Goal: Find contact information: Find contact information

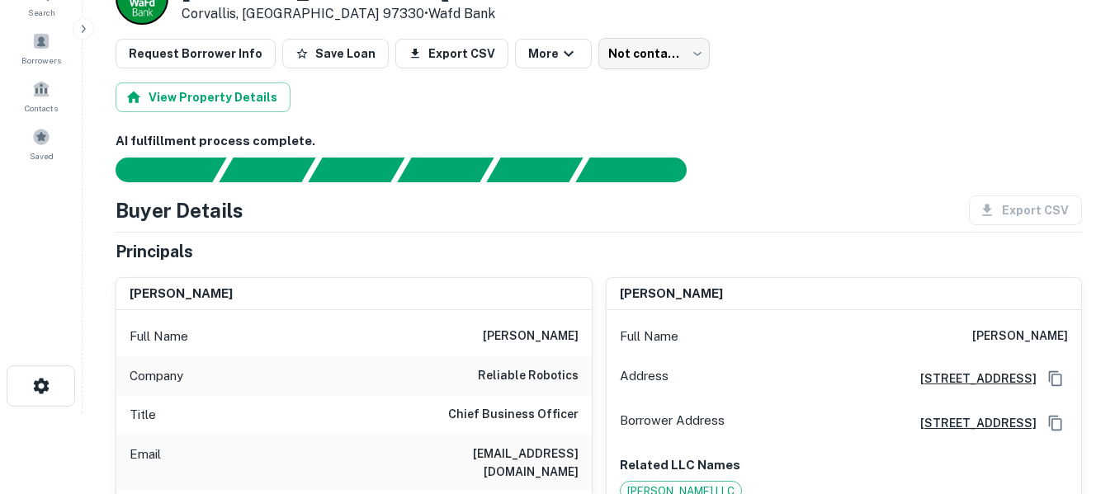
scroll to position [83, 0]
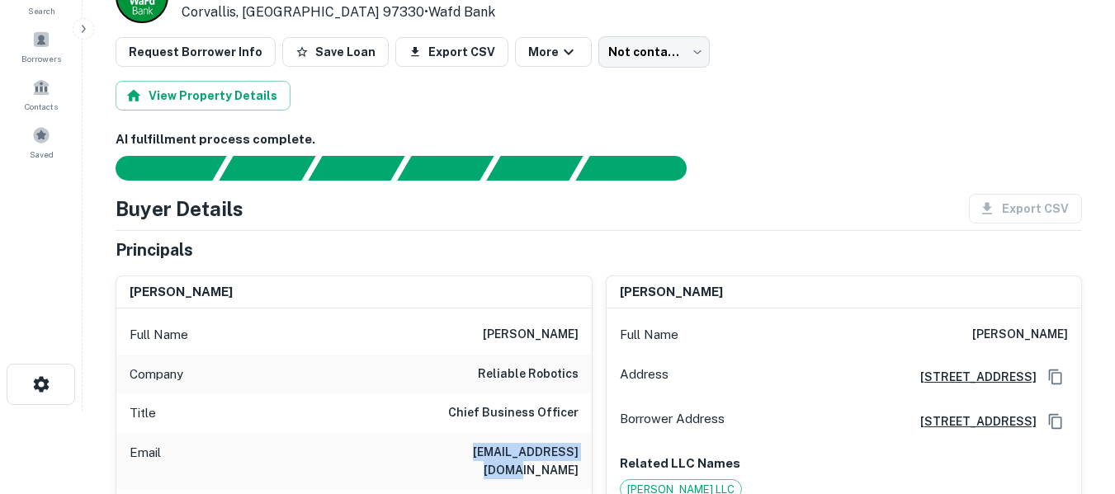
drag, startPoint x: 460, startPoint y: 448, endPoint x: 577, endPoint y: 458, distance: 117.6
click at [577, 458] on div "Email mgoeller@reliable.co" at bounding box center [353, 461] width 475 height 56
copy h6 "mgoeller@reliable.co"
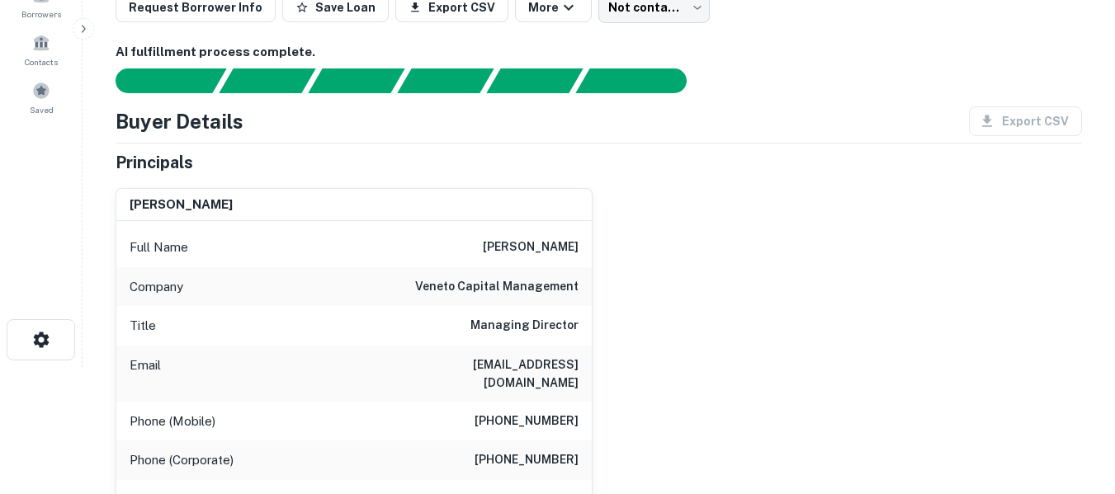
scroll to position [138, 0]
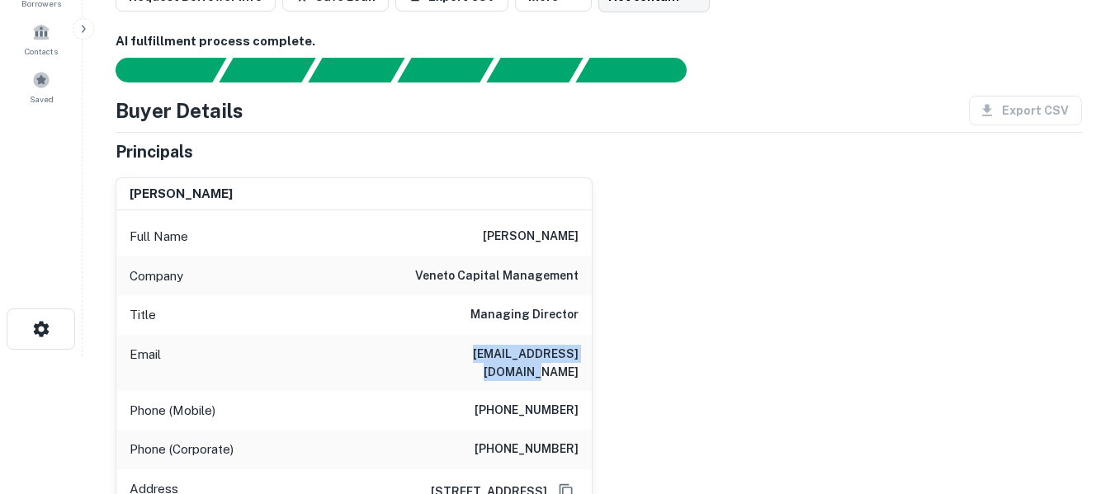
drag, startPoint x: 440, startPoint y: 350, endPoint x: 575, endPoint y: 352, distance: 135.4
click at [575, 352] on div "Email faraz@venetocapital.com" at bounding box center [353, 363] width 475 height 56
copy h6 "faraz@venetocapital.com"
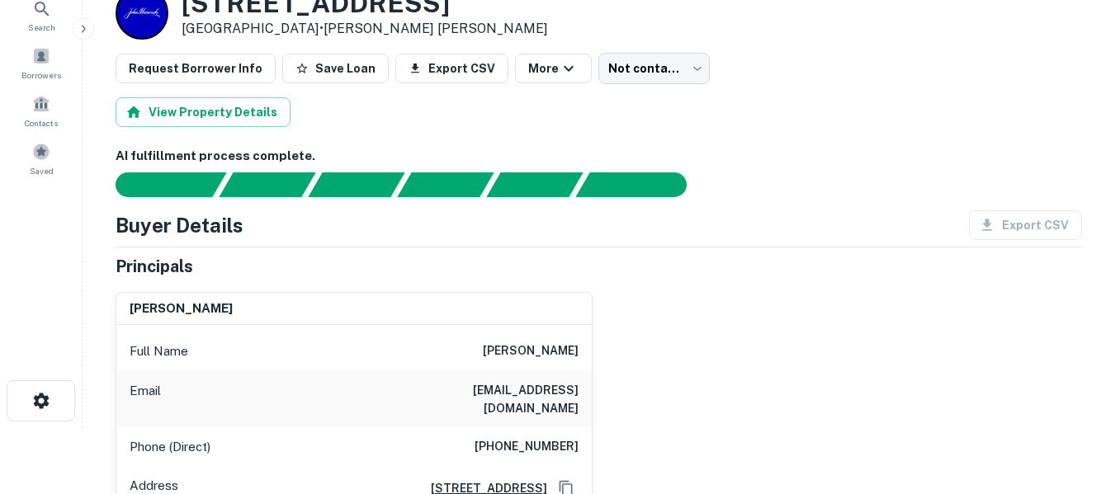
scroll to position [110, 0]
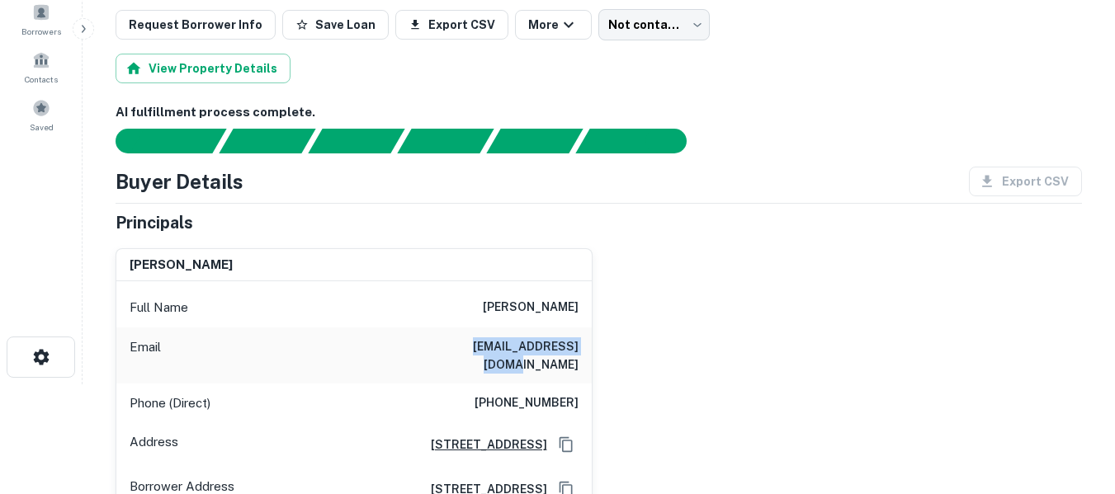
drag, startPoint x: 450, startPoint y: 345, endPoint x: 579, endPoint y: 348, distance: 129.6
click at [579, 348] on div "Email jsakioka@hotmail.com" at bounding box center [353, 356] width 475 height 56
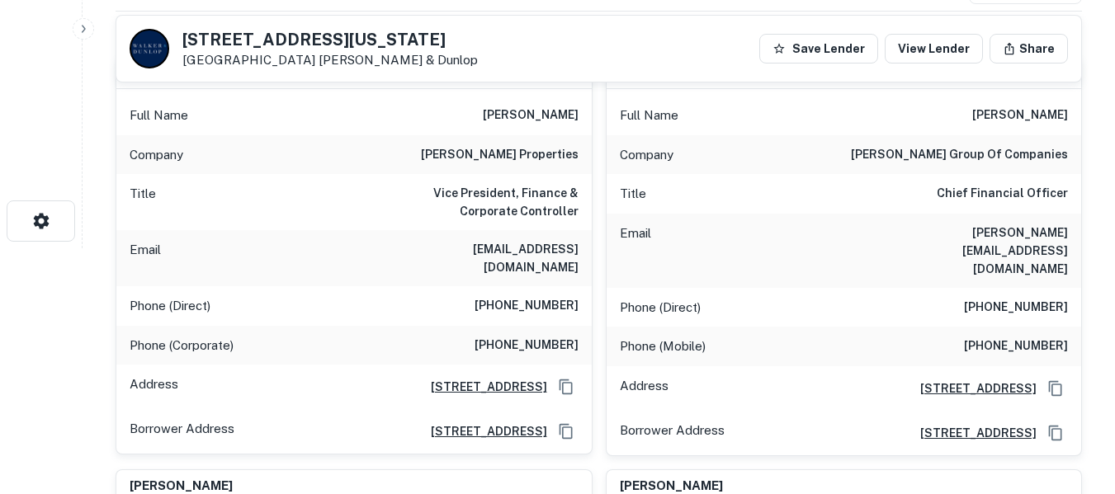
scroll to position [248, 0]
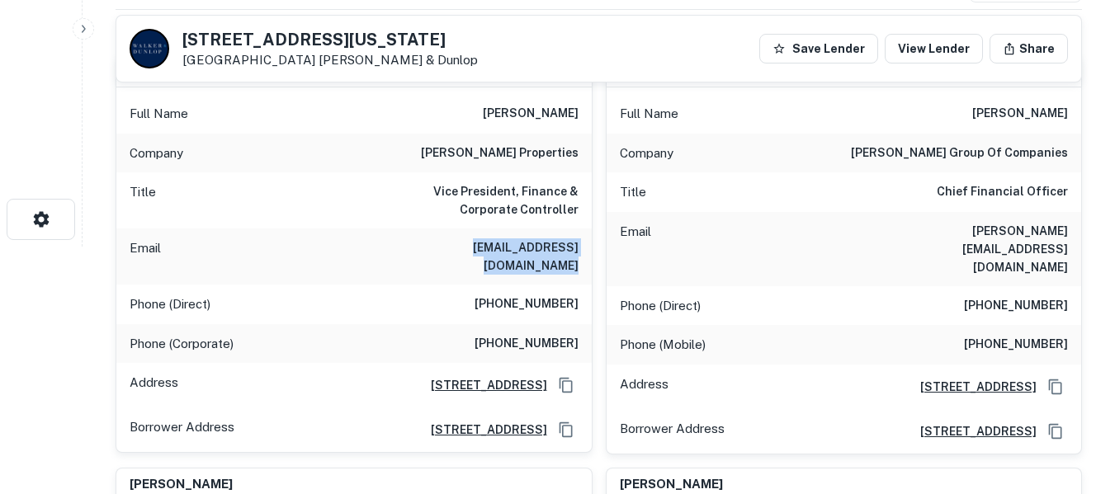
drag, startPoint x: 394, startPoint y: 245, endPoint x: 574, endPoint y: 253, distance: 180.0
click at [574, 253] on div "Email [EMAIL_ADDRESS][DOMAIN_NAME]" at bounding box center [353, 257] width 475 height 56
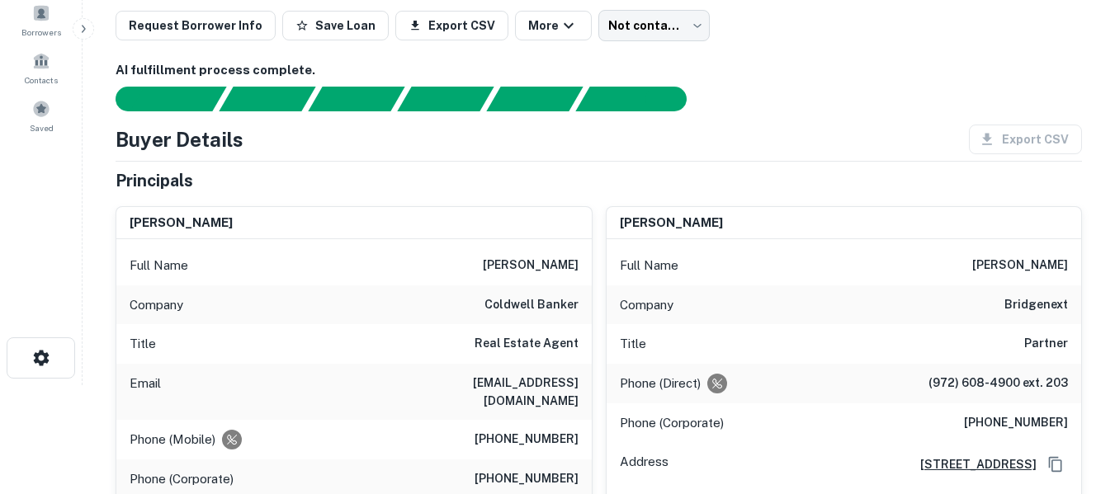
scroll to position [110, 0]
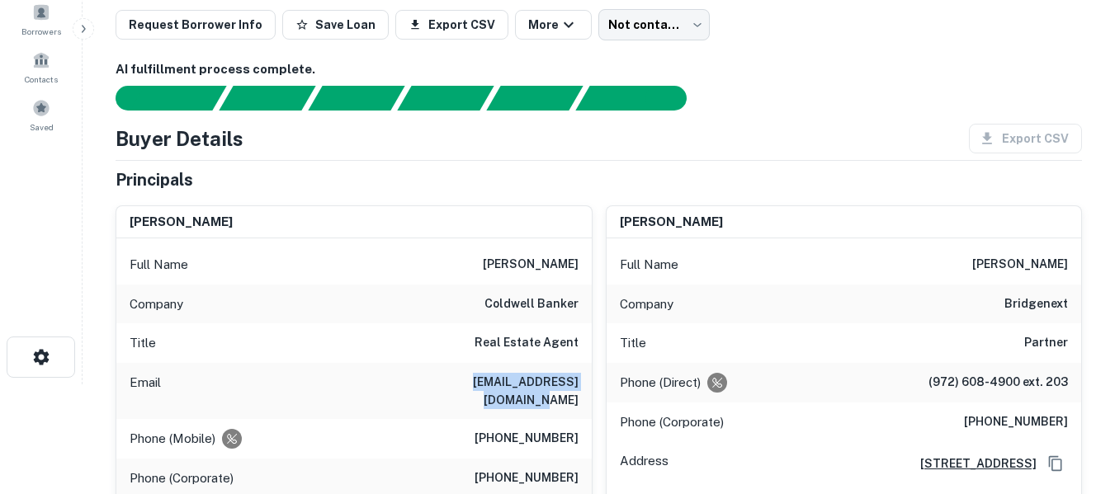
drag, startPoint x: 433, startPoint y: 385, endPoint x: 577, endPoint y: 394, distance: 143.9
click at [577, 394] on div "Email shanti@coldwellbanker.ca" at bounding box center [353, 391] width 475 height 56
click at [480, 383] on h6 "shanti@coldwellbanker.ca" at bounding box center [479, 391] width 198 height 36
drag, startPoint x: 480, startPoint y: 380, endPoint x: 577, endPoint y: 387, distance: 96.8
click at [578, 387] on h6 "shanti@coldwellbanker.ca" at bounding box center [479, 391] width 198 height 36
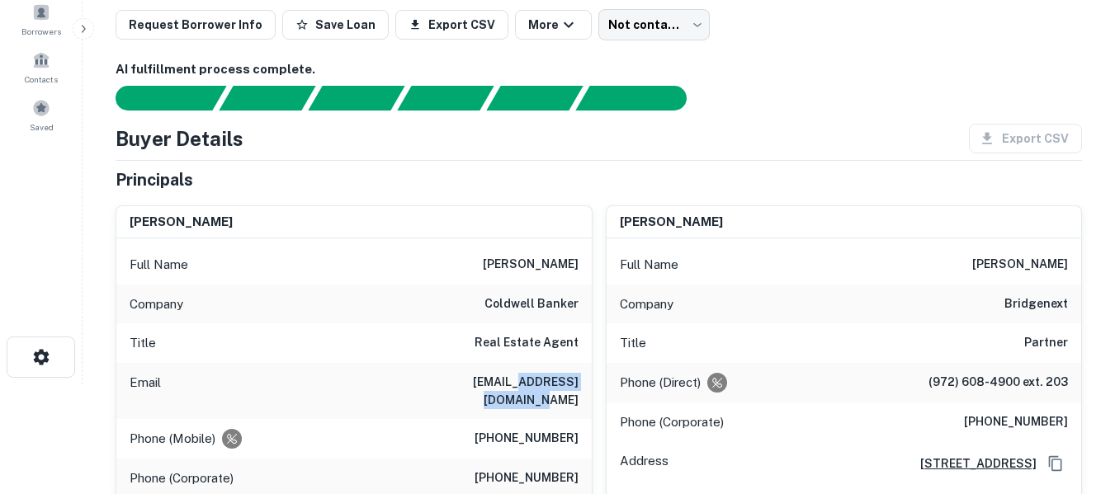
copy h6 "coldwellbanker.ca"
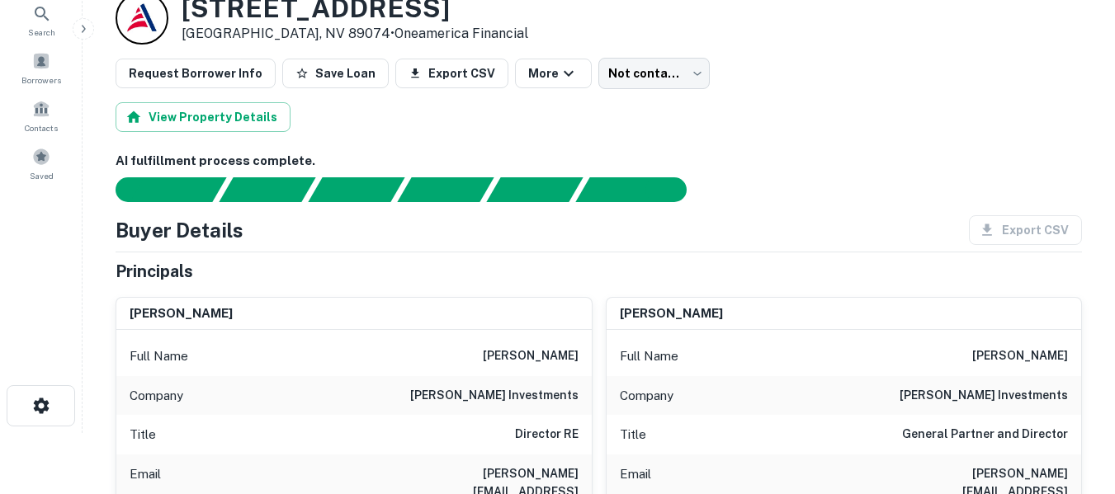
scroll to position [27, 0]
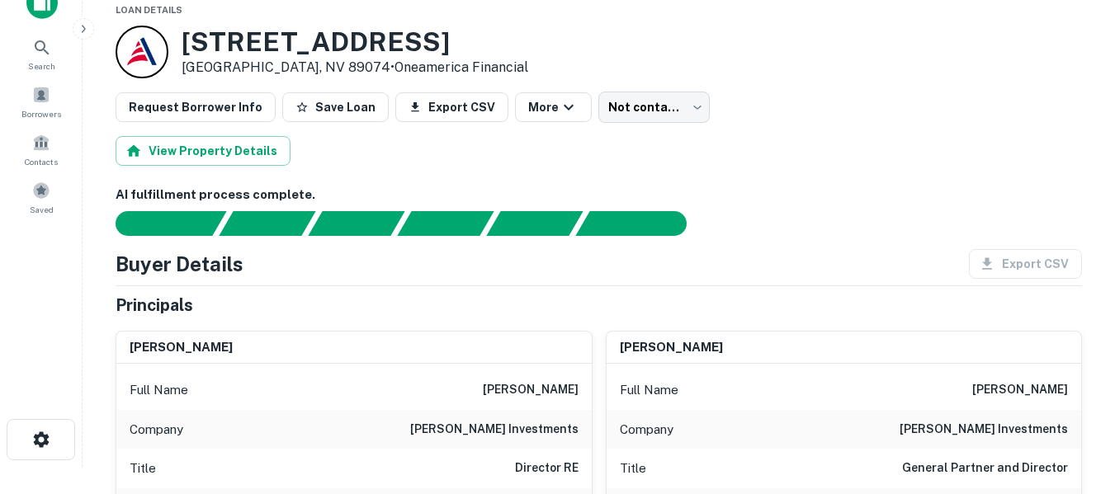
drag, startPoint x: 188, startPoint y: 44, endPoint x: 420, endPoint y: 48, distance: 231.9
click at [420, 48] on h3 "[STREET_ADDRESS]" at bounding box center [355, 41] width 347 height 31
copy h3 "[STREET_ADDRESS]"
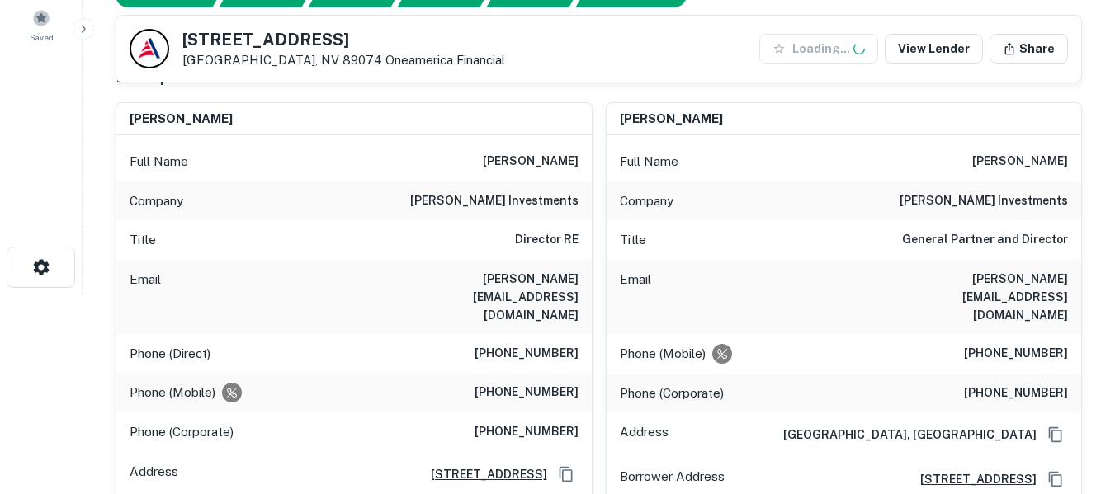
scroll to position [220, 0]
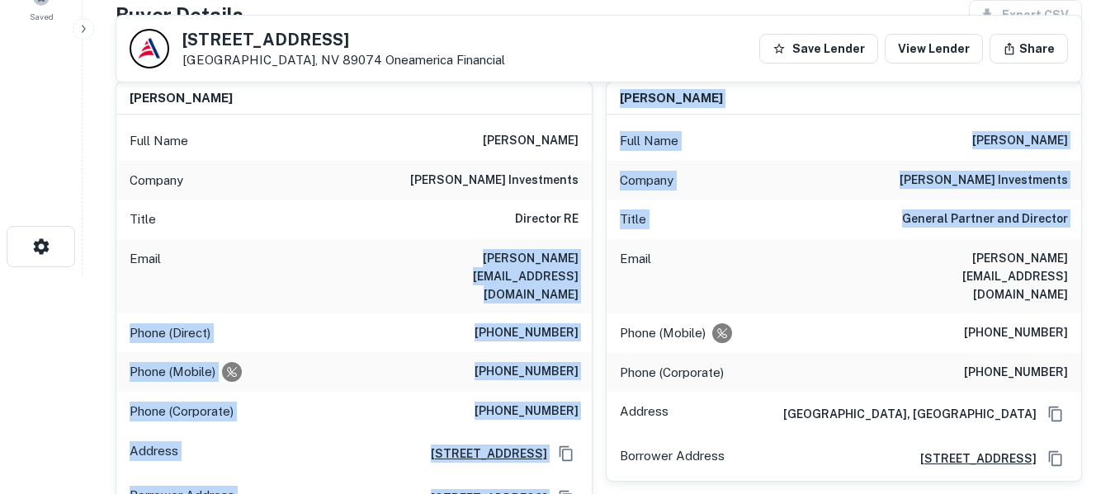
drag, startPoint x: 407, startPoint y: 257, endPoint x: 592, endPoint y: 264, distance: 185.8
drag, startPoint x: 538, startPoint y: 259, endPoint x: 522, endPoint y: 260, distance: 16.5
click at [537, 260] on h6 "andrew@levineinvestments.com" at bounding box center [479, 276] width 198 height 54
click at [409, 260] on h6 "andrew@levineinvestments.com" at bounding box center [479, 276] width 198 height 54
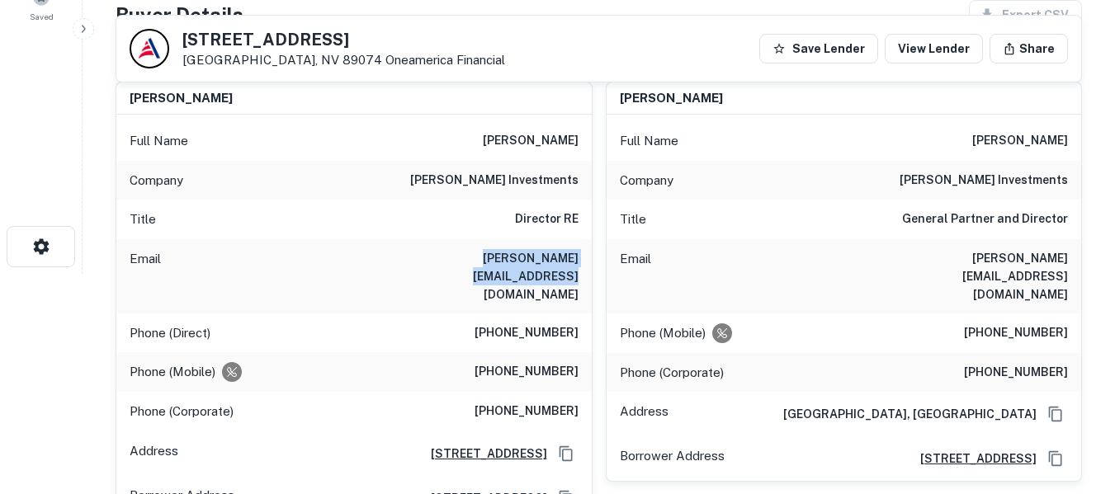
drag, startPoint x: 408, startPoint y: 260, endPoint x: 578, endPoint y: 262, distance: 170.0
click at [578, 262] on div "Email andrew@levineinvestments.com" at bounding box center [353, 276] width 475 height 74
copy h6 "andrew@levineinvestments.com"
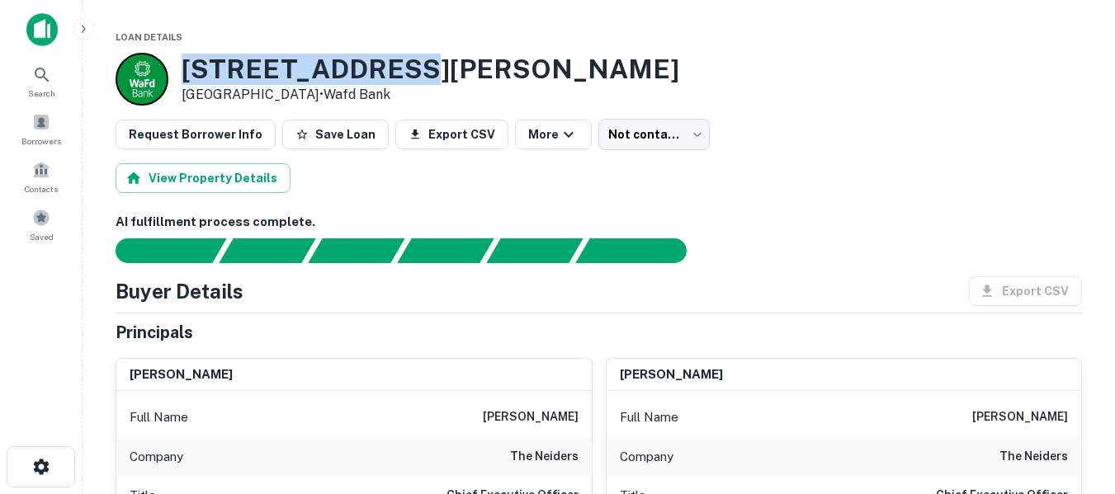
drag, startPoint x: 185, startPoint y: 66, endPoint x: 385, endPoint y: 73, distance: 199.8
click at [385, 73] on h3 "[STREET_ADDRESS][PERSON_NAME]" at bounding box center [431, 69] width 498 height 31
copy h3 "[STREET_ADDRESS][PERSON_NAME]"
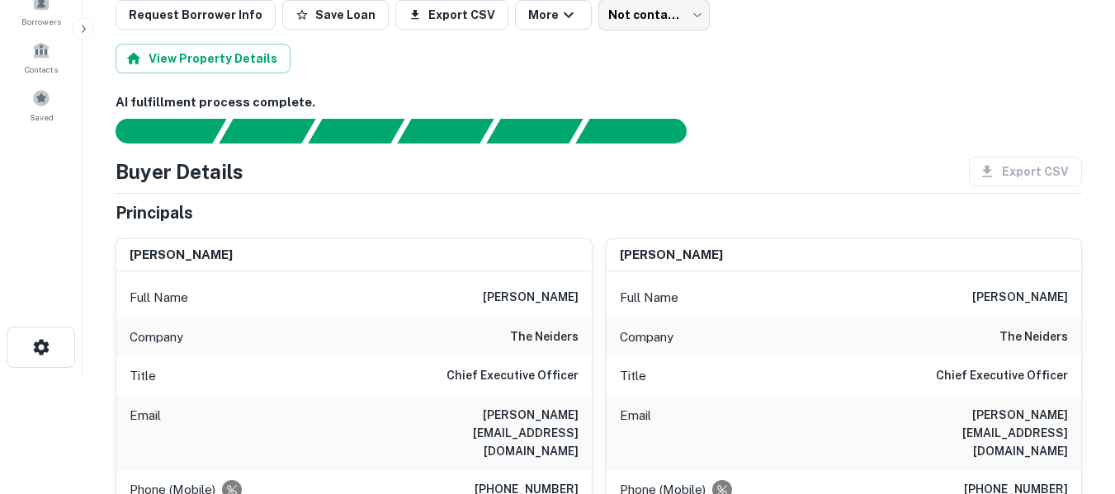
scroll to position [138, 0]
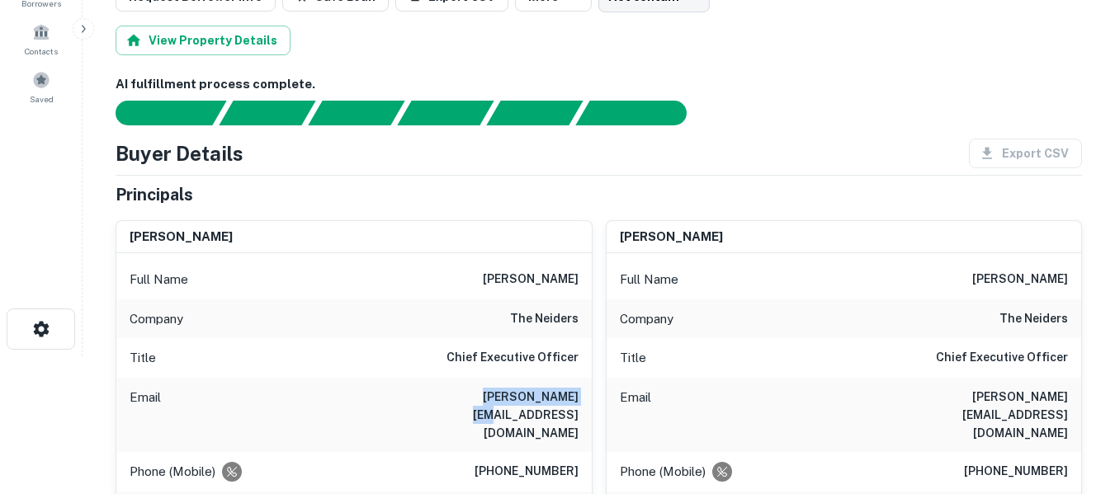
drag, startPoint x: 479, startPoint y: 395, endPoint x: 579, endPoint y: 403, distance: 100.1
click at [579, 403] on div "Email [PERSON_NAME][EMAIL_ADDRESS][DOMAIN_NAME]" at bounding box center [353, 415] width 475 height 74
copy h6 "[PERSON_NAME][EMAIL_ADDRESS][DOMAIN_NAME]"
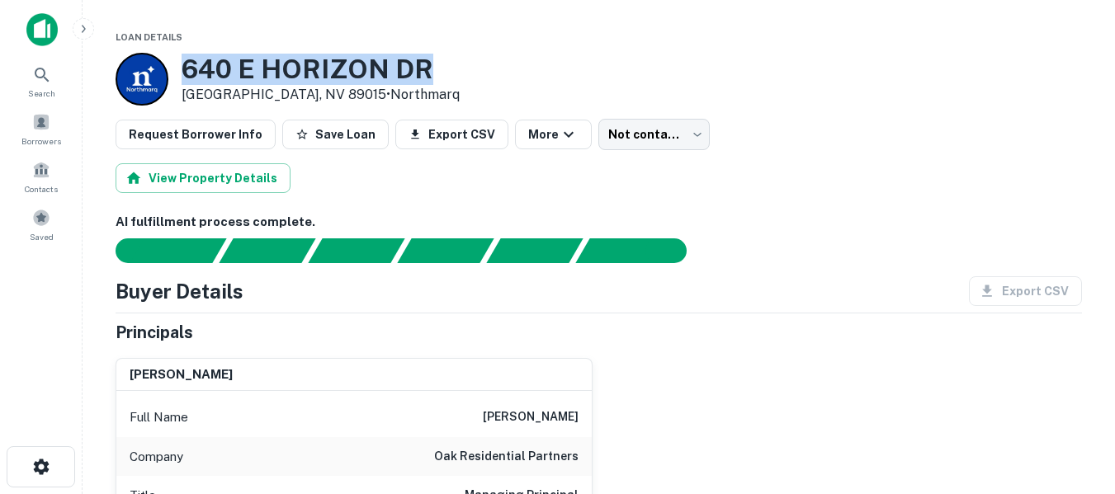
drag, startPoint x: 182, startPoint y: 64, endPoint x: 426, endPoint y: 64, distance: 243.4
click at [426, 64] on h3 "640 E HORIZON DR" at bounding box center [321, 69] width 278 height 31
copy h3 "640 E HORIZON DR"
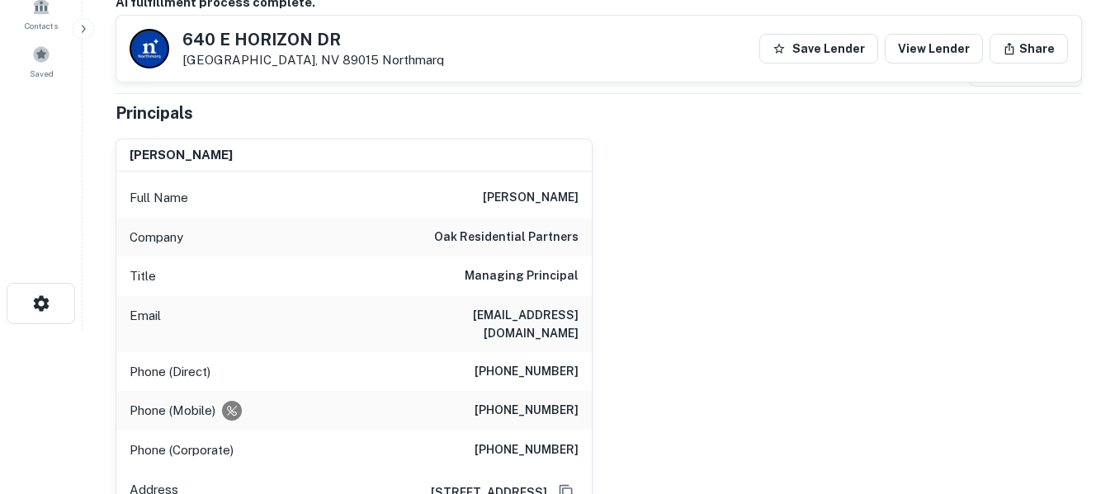
scroll to position [192, 0]
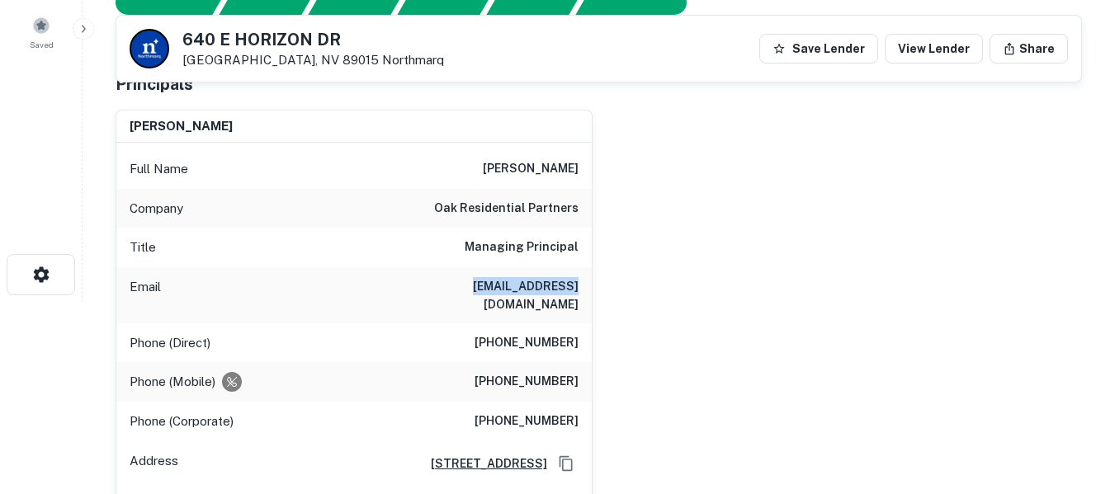
drag, startPoint x: 480, startPoint y: 284, endPoint x: 577, endPoint y: 290, distance: 96.8
click at [582, 290] on div "Email rwise@oakrp.com" at bounding box center [353, 295] width 475 height 56
copy h6 "rwise@oakrp.com"
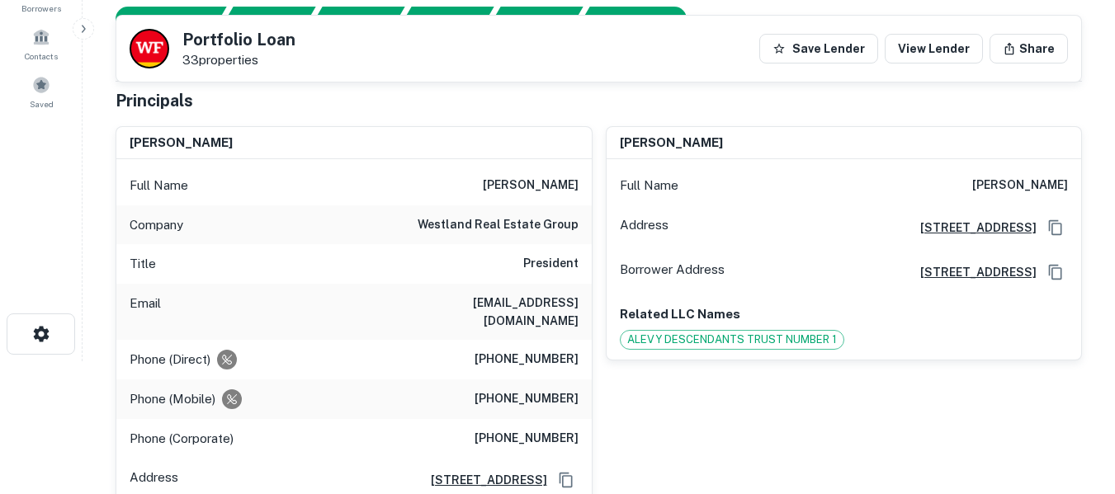
scroll to position [110, 0]
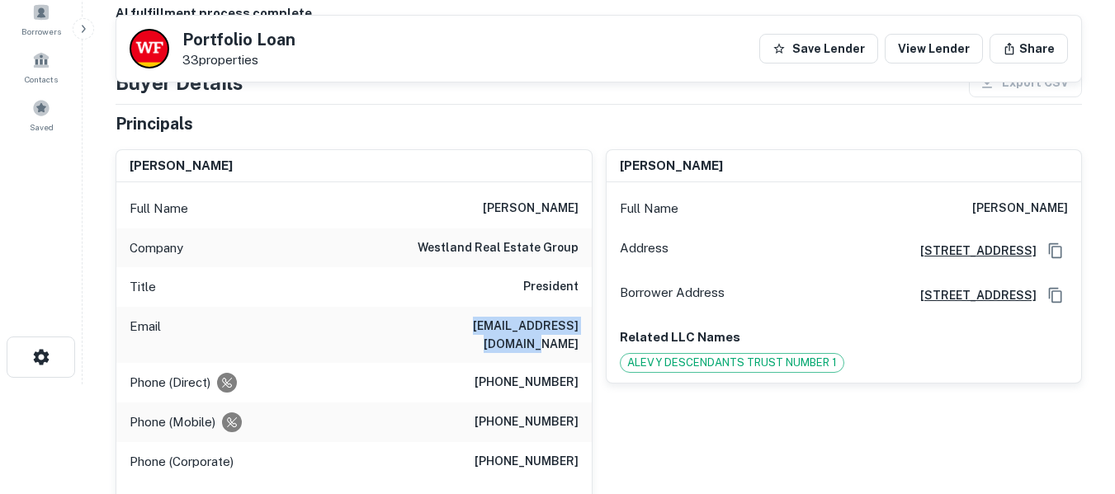
drag, startPoint x: 434, startPoint y: 325, endPoint x: 574, endPoint y: 336, distance: 140.7
click at [574, 336] on div "Email yanki.g@westlandreg.com" at bounding box center [353, 335] width 475 height 56
copy h6 "yanki.g@westlandreg.com"
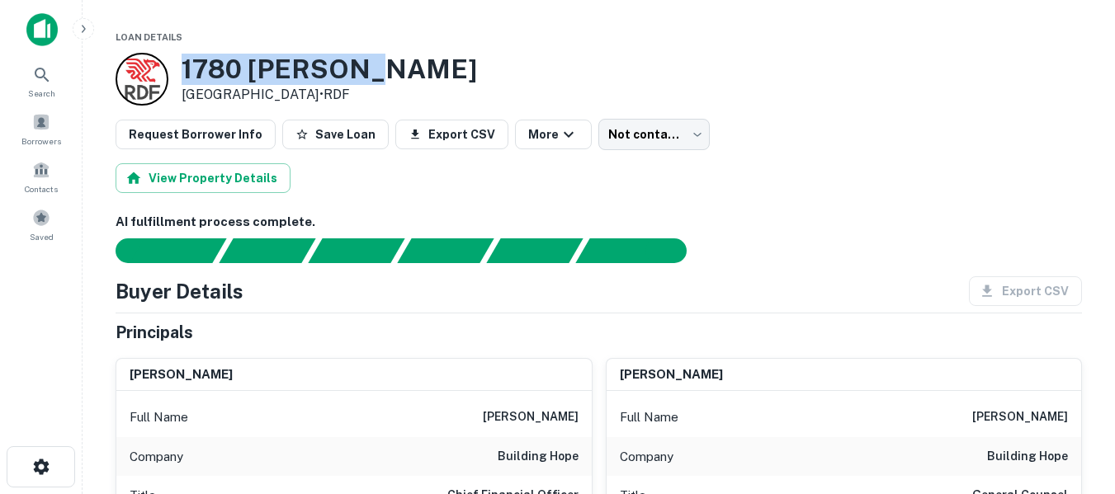
drag, startPoint x: 179, startPoint y: 64, endPoint x: 357, endPoint y: 78, distance: 178.8
click at [357, 78] on div "1780 [PERSON_NAME][GEOGRAPHIC_DATA] • RDF" at bounding box center [599, 79] width 966 height 53
copy h3 "1780 [PERSON_NAME]"
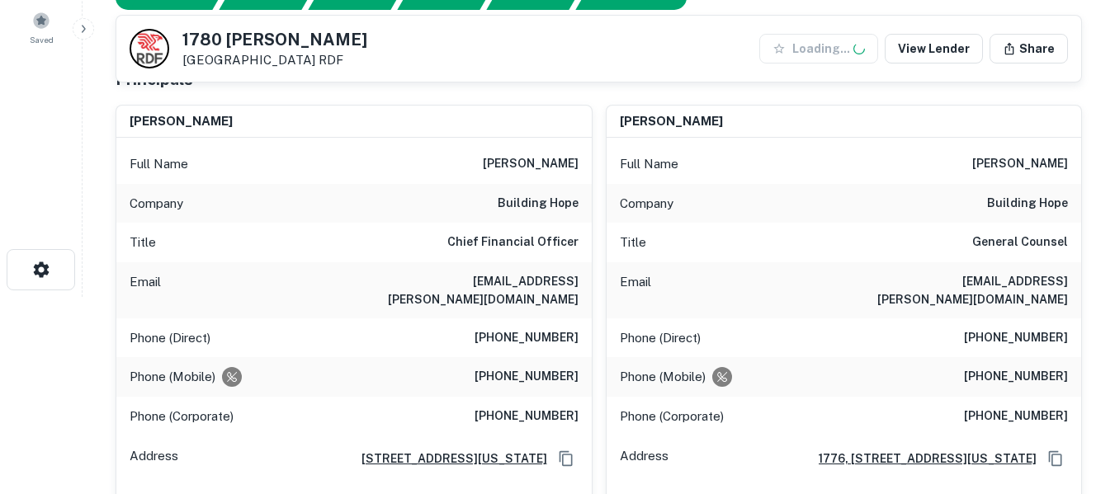
scroll to position [248, 0]
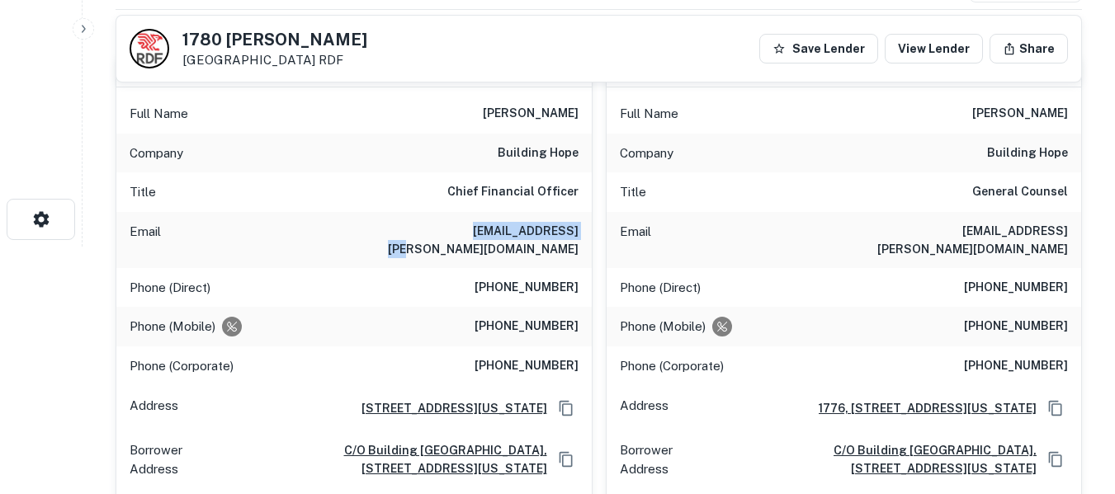
drag, startPoint x: 465, startPoint y: 229, endPoint x: 586, endPoint y: 238, distance: 121.7
click at [586, 238] on div "Email [EMAIL_ADDRESS][PERSON_NAME][DOMAIN_NAME]" at bounding box center [353, 240] width 475 height 56
copy h6 "[EMAIL_ADDRESS][PERSON_NAME][DOMAIN_NAME]"
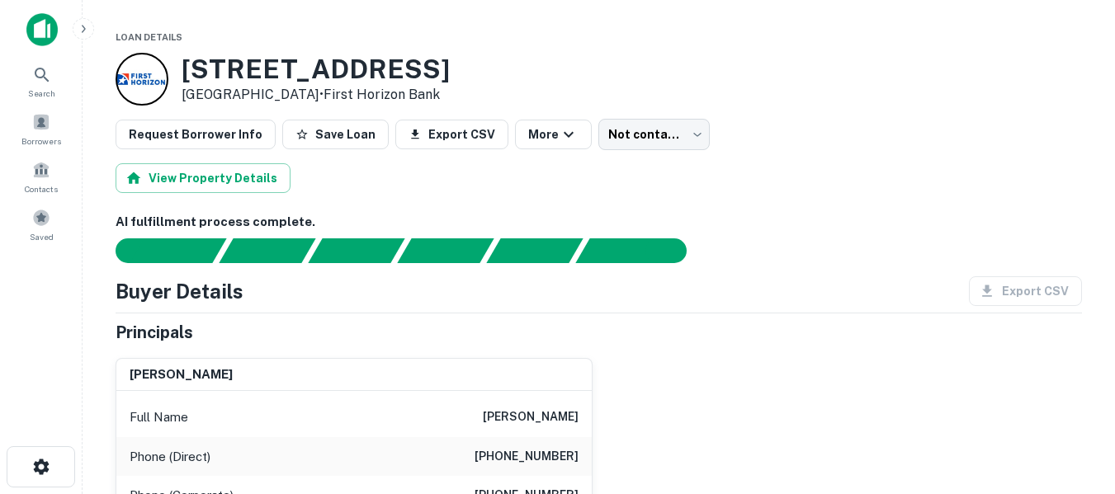
drag, startPoint x: 184, startPoint y: 67, endPoint x: 424, endPoint y: 68, distance: 240.1
click at [424, 68] on h3 "[STREET_ADDRESS]" at bounding box center [316, 69] width 268 height 31
copy h3 "[STREET_ADDRESS]"
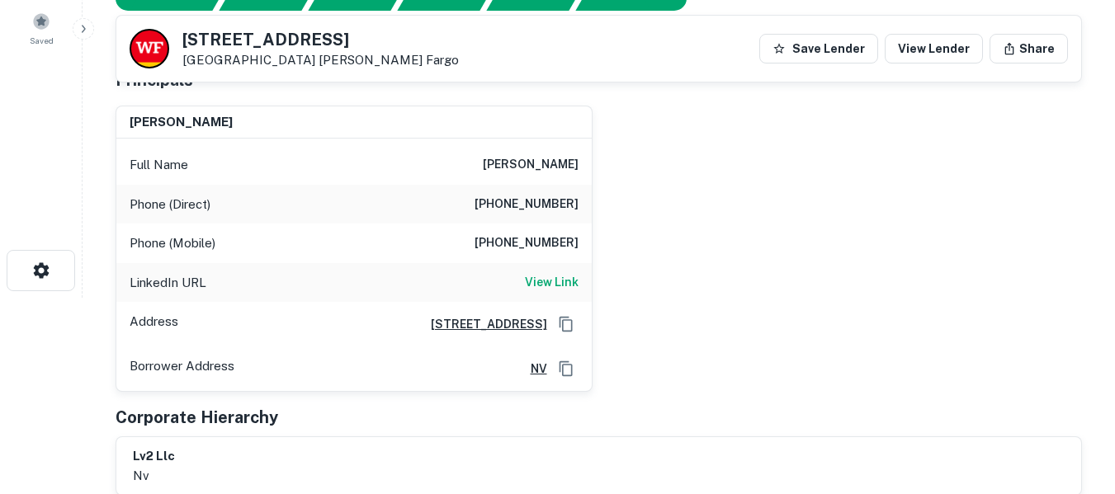
scroll to position [55, 0]
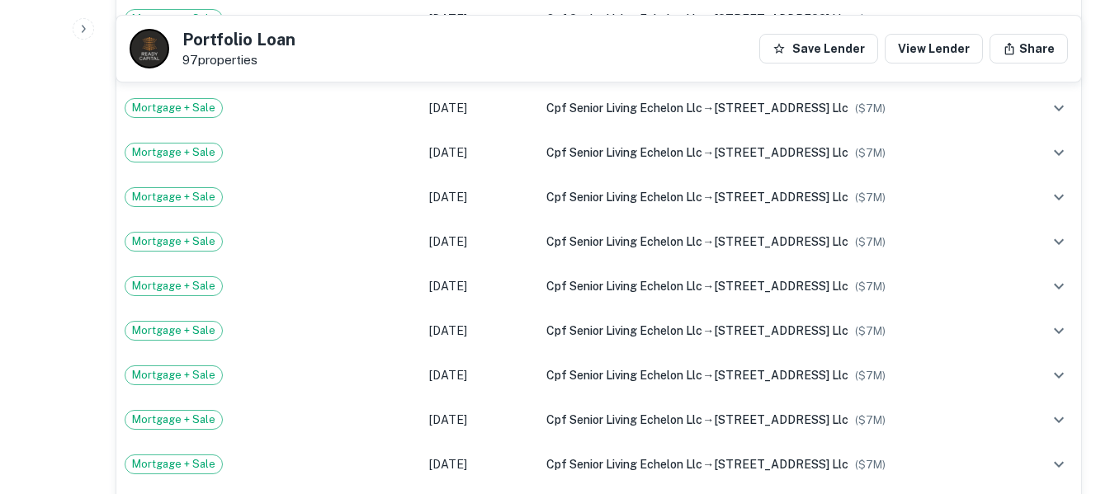
scroll to position [34822, 0]
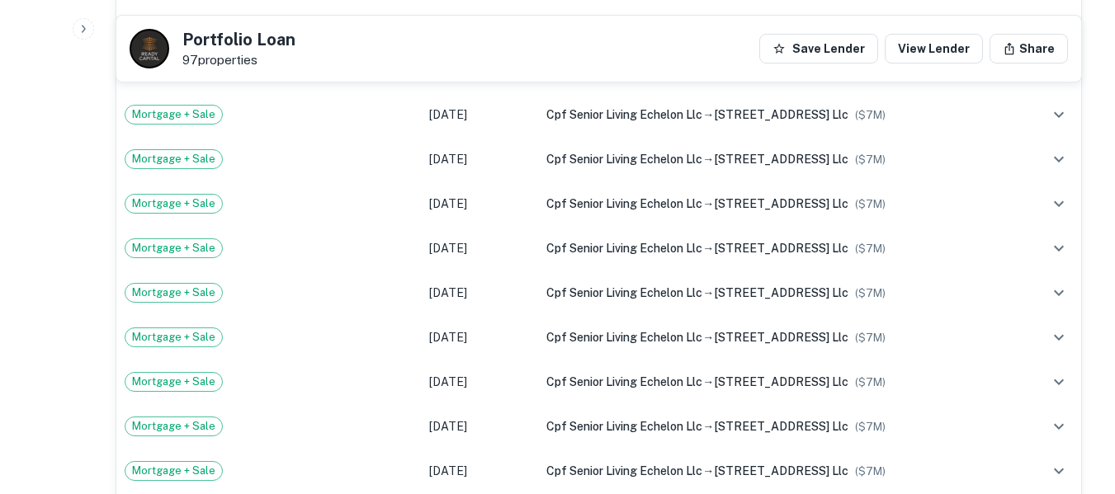
drag, startPoint x: 451, startPoint y: 302, endPoint x: 552, endPoint y: 322, distance: 102.6
copy p "4330 south eastern avenue"
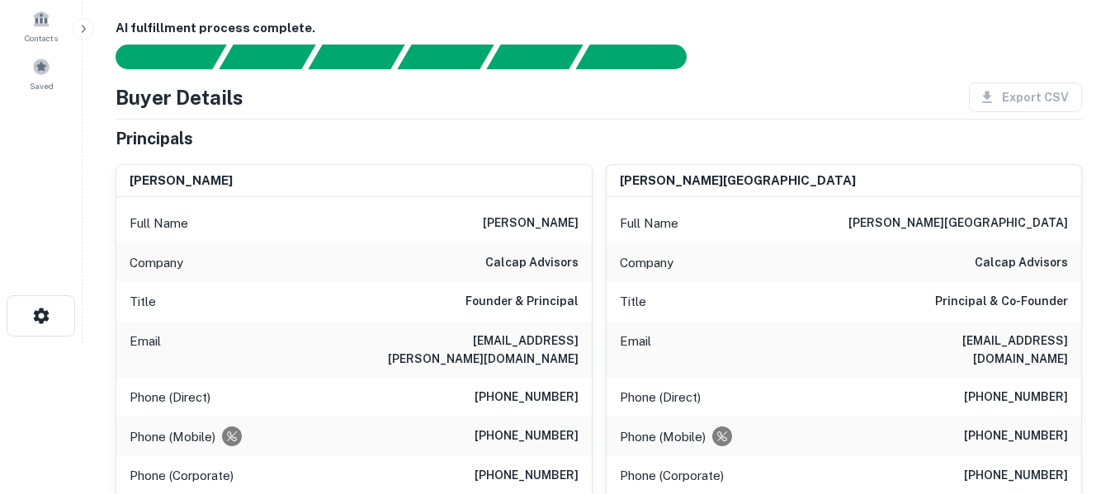
scroll to position [165, 0]
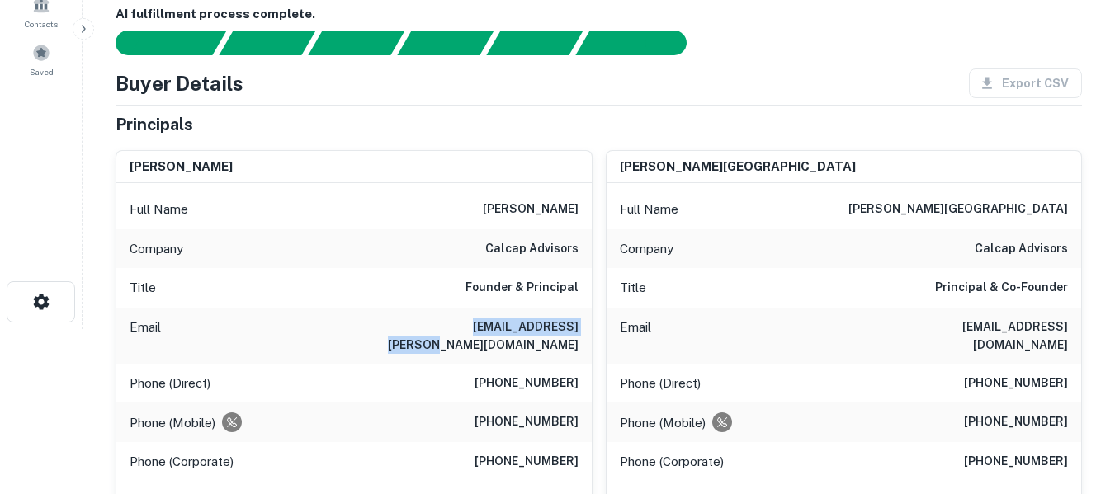
drag, startPoint x: 484, startPoint y: 331, endPoint x: 578, endPoint y: 328, distance: 94.1
click at [578, 328] on div "Email pat.wakeman@calcap.com" at bounding box center [353, 336] width 475 height 56
copy h6 "pat.wakeman@calcap.com"
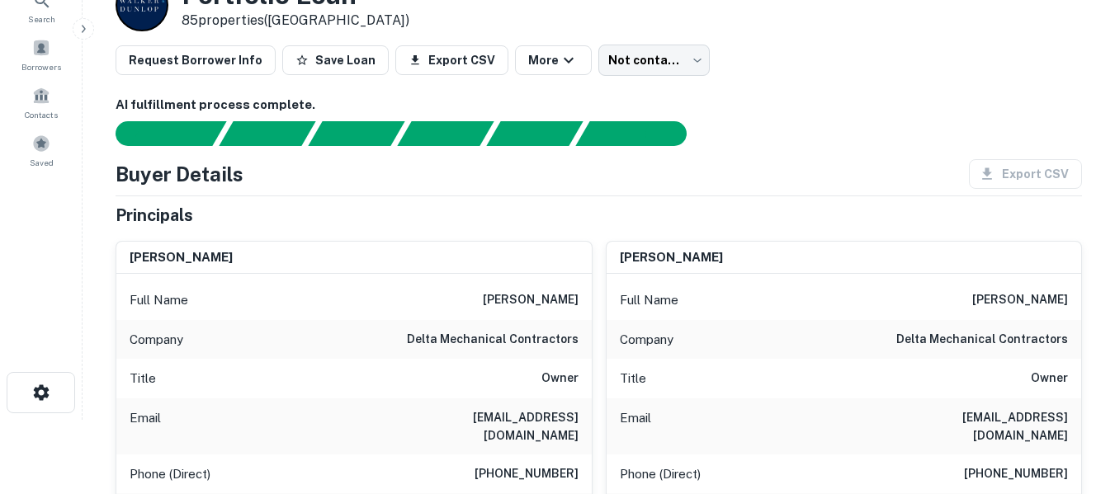
scroll to position [83, 0]
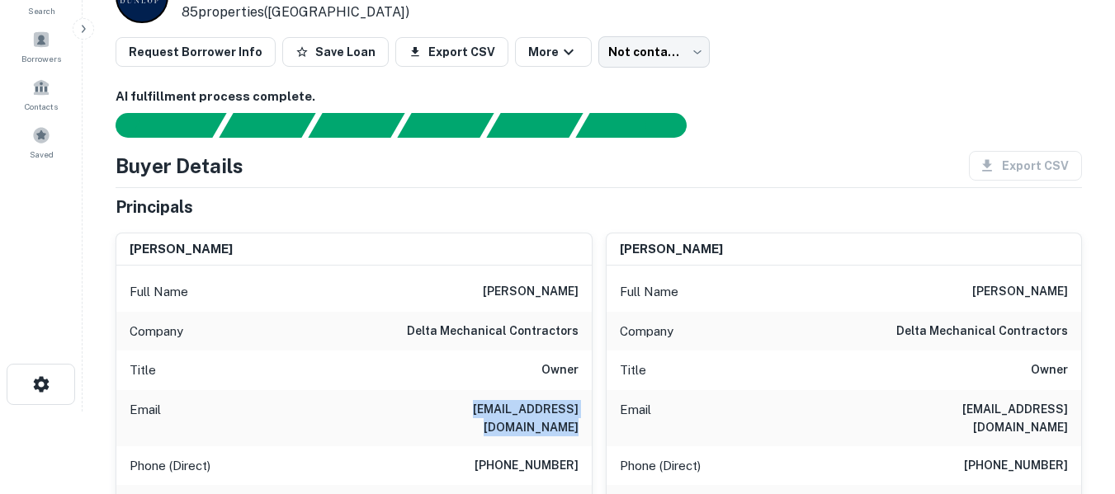
drag, startPoint x: 404, startPoint y: 408, endPoint x: 575, endPoint y: 403, distance: 171.7
click at [575, 403] on h6 "bbookbinder@deltamechllc.com" at bounding box center [479, 418] width 198 height 36
copy h6 "bbookbinder@deltamechllc.com"
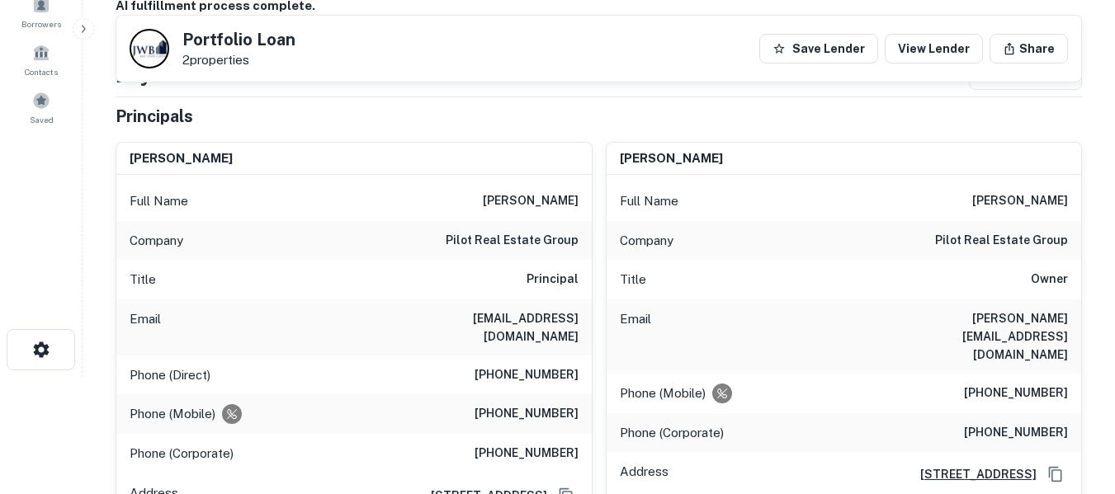
scroll to position [110, 0]
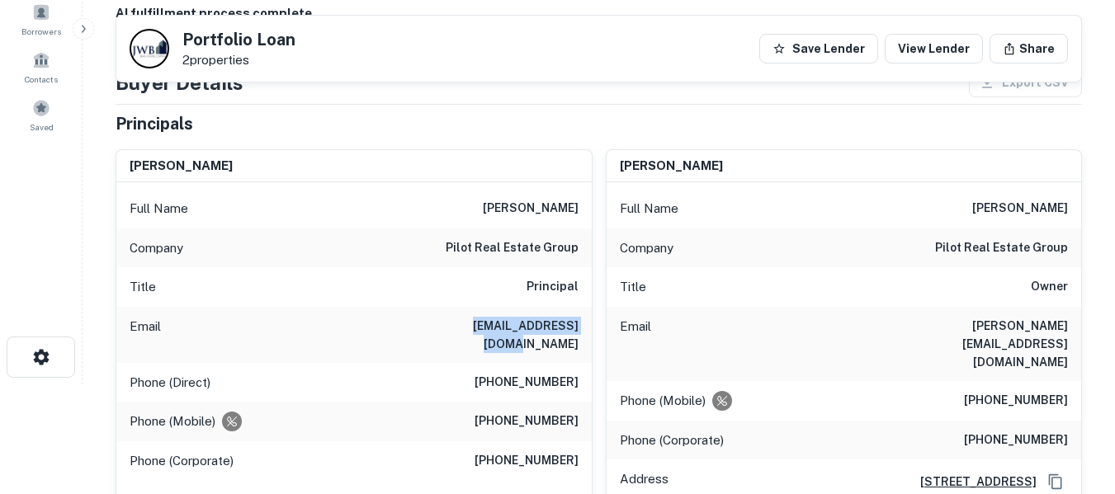
drag, startPoint x: 456, startPoint y: 324, endPoint x: 577, endPoint y: 327, distance: 121.3
click at [577, 327] on div "Email rob@pilotregroup.com" at bounding box center [353, 335] width 475 height 56
copy h6 "rob@pilotregroup.com"
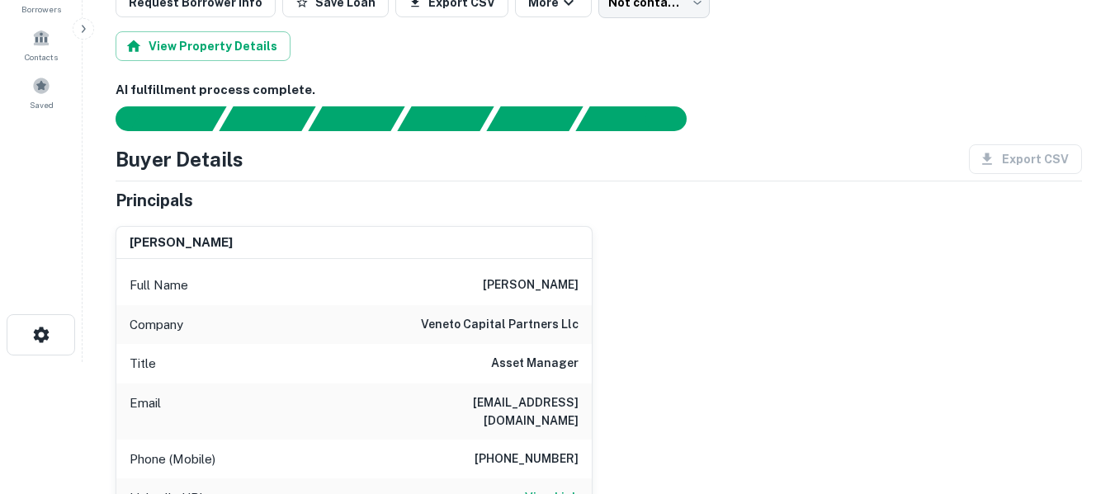
scroll to position [192, 0]
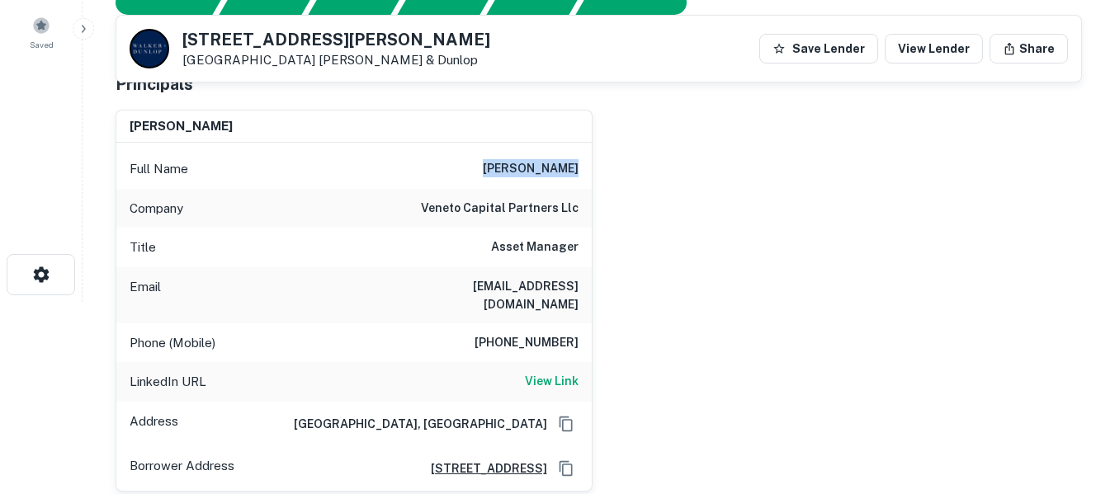
drag, startPoint x: 503, startPoint y: 170, endPoint x: 580, endPoint y: 175, distance: 76.9
click at [580, 175] on div "Full Name [PERSON_NAME]" at bounding box center [353, 169] width 475 height 40
copy h6 "[PERSON_NAME]"
drag, startPoint x: 472, startPoint y: 283, endPoint x: 578, endPoint y: 286, distance: 106.5
click at [578, 286] on div "Email [EMAIL_ADDRESS][DOMAIN_NAME]" at bounding box center [353, 295] width 475 height 56
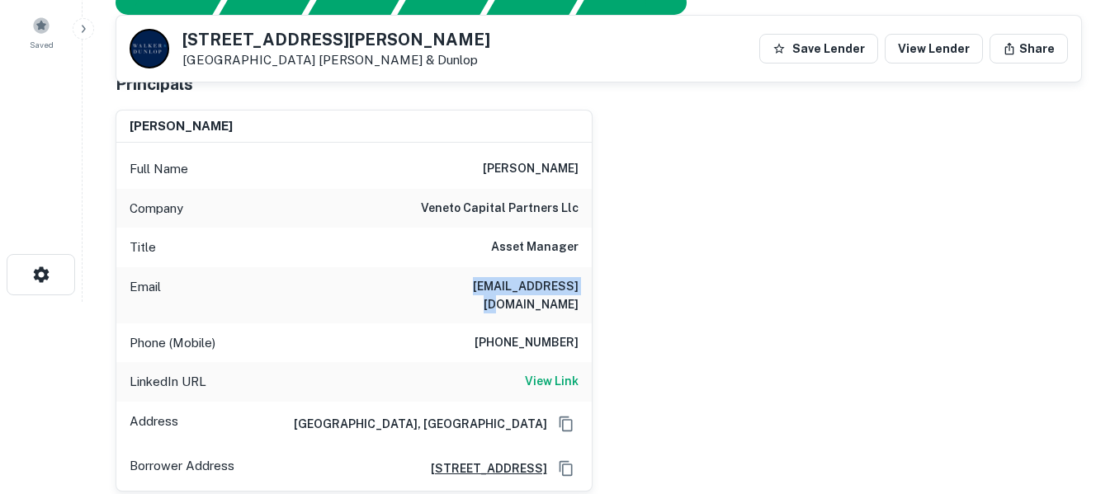
copy h6 "[EMAIL_ADDRESS][DOMAIN_NAME]"
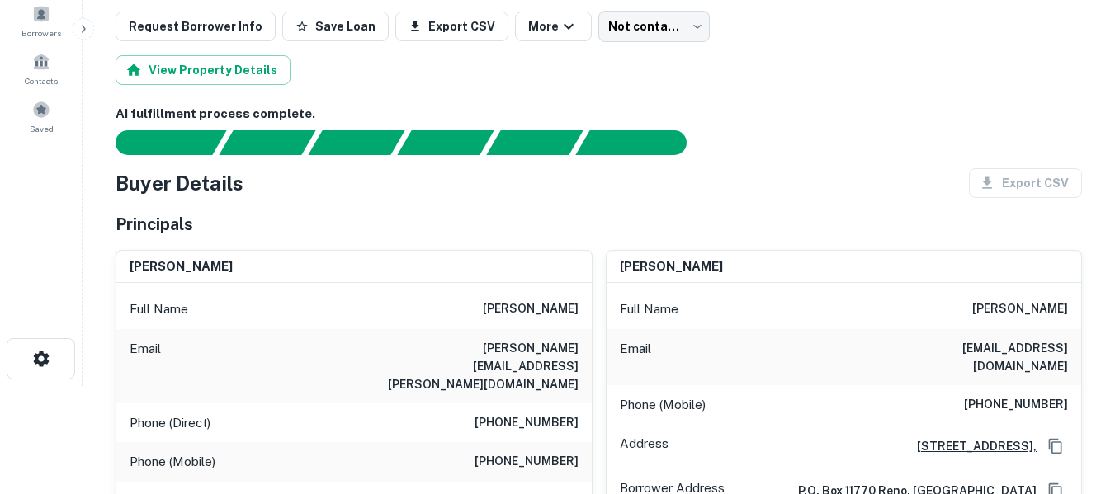
scroll to position [110, 0]
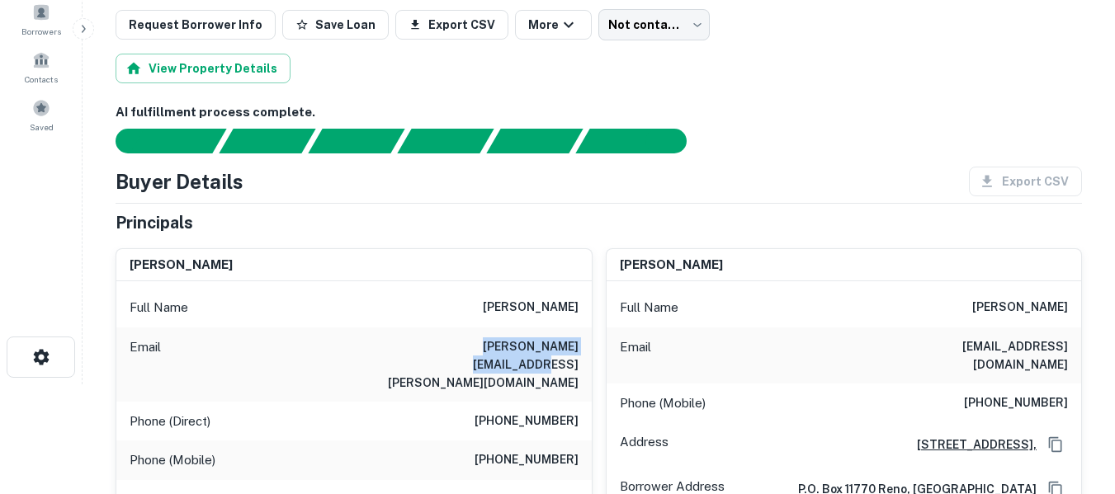
drag, startPoint x: 431, startPoint y: 347, endPoint x: 581, endPoint y: 347, distance: 150.2
click at [581, 347] on div "Email [PERSON_NAME][EMAIL_ADDRESS][PERSON_NAME][DOMAIN_NAME]" at bounding box center [353, 365] width 475 height 74
copy h6 "[PERSON_NAME][EMAIL_ADDRESS][PERSON_NAME][DOMAIN_NAME]"
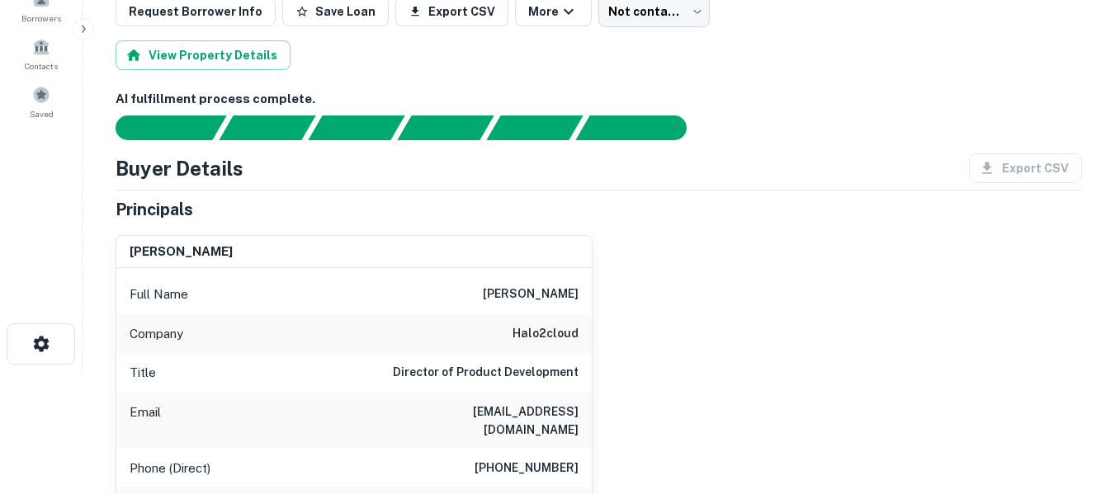
scroll to position [110, 0]
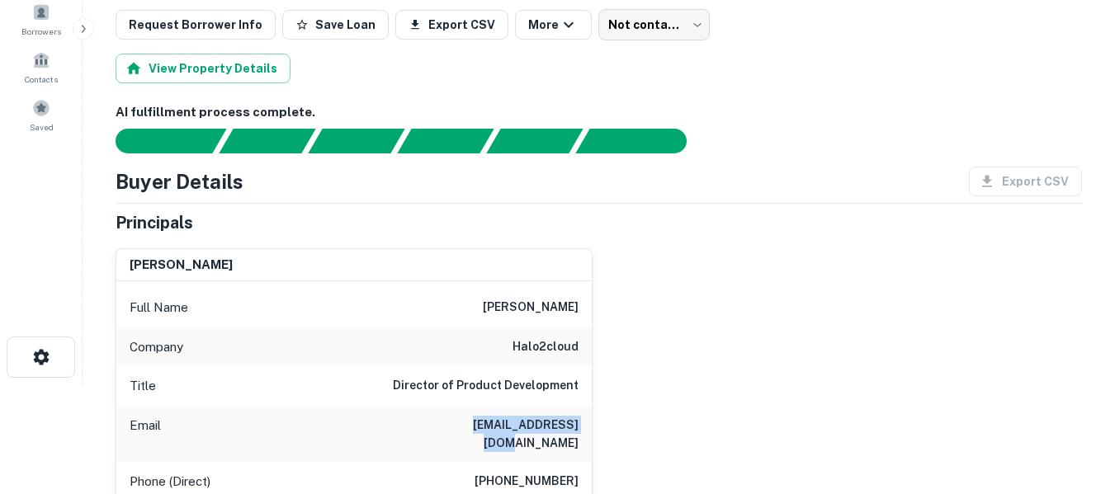
drag, startPoint x: 456, startPoint y: 424, endPoint x: 577, endPoint y: 423, distance: 121.3
click at [577, 423] on h6 "bcho@halo2cloud.com" at bounding box center [479, 434] width 198 height 36
copy h6 "bcho@halo2cloud.com"
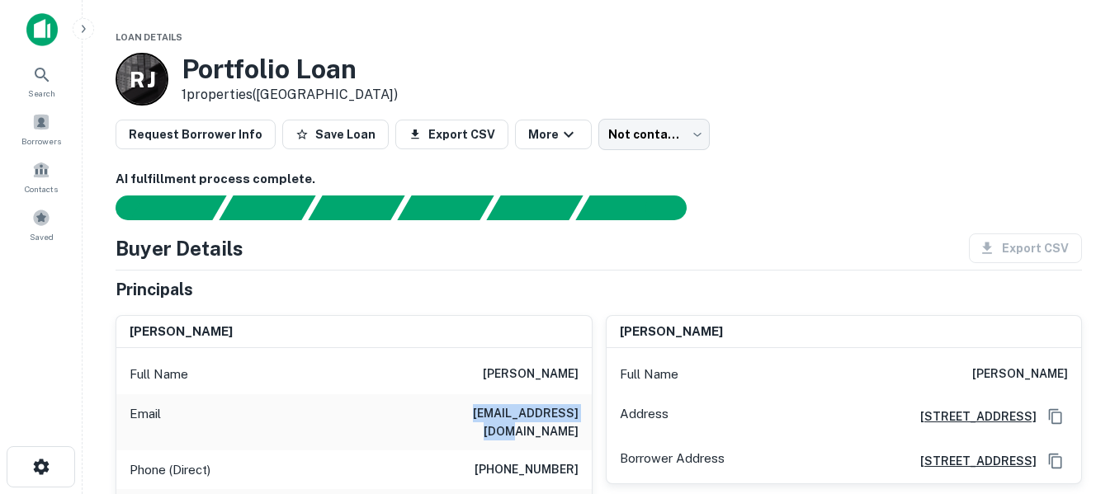
drag, startPoint x: 441, startPoint y: 412, endPoint x: 578, endPoint y: 427, distance: 138.6
click at [578, 427] on div "Email lelsummers3@msn.com" at bounding box center [353, 422] width 475 height 56
copy h6 "lelsummers3@msn.com"
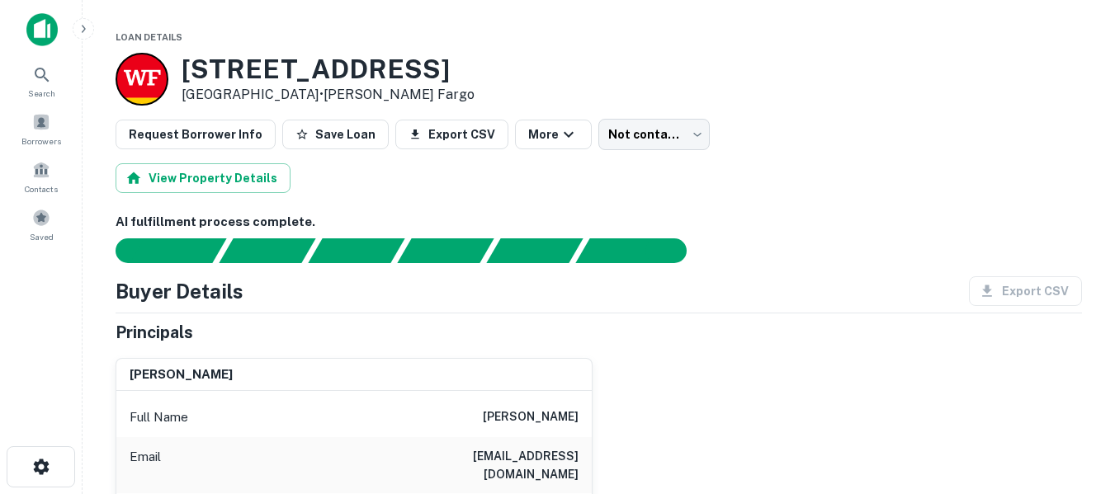
drag, startPoint x: 378, startPoint y: 458, endPoint x: 576, endPoint y: 464, distance: 198.1
click at [576, 464] on div "Email [EMAIL_ADDRESS][DOMAIN_NAME]" at bounding box center [353, 465] width 475 height 56
copy h6 "[EMAIL_ADDRESS][DOMAIN_NAME]"
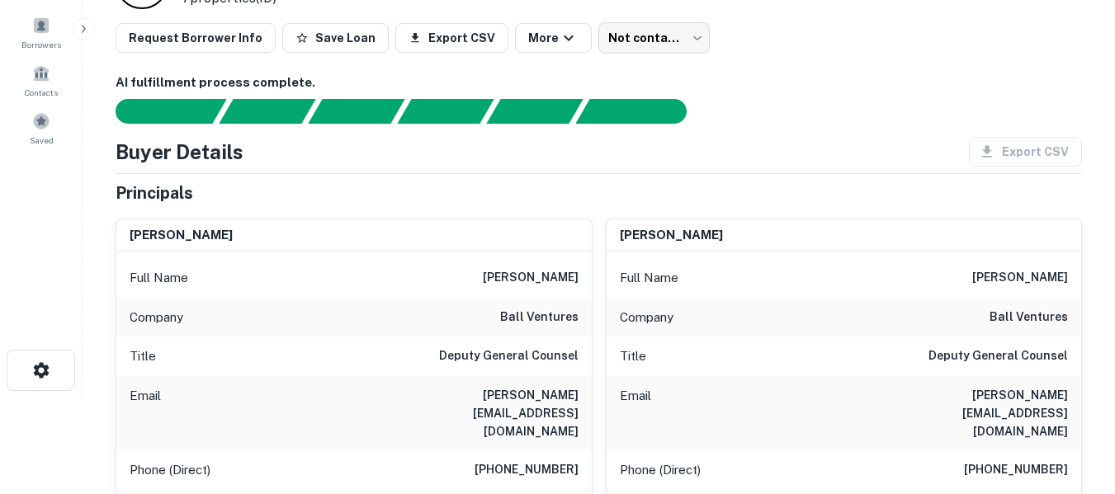
scroll to position [110, 0]
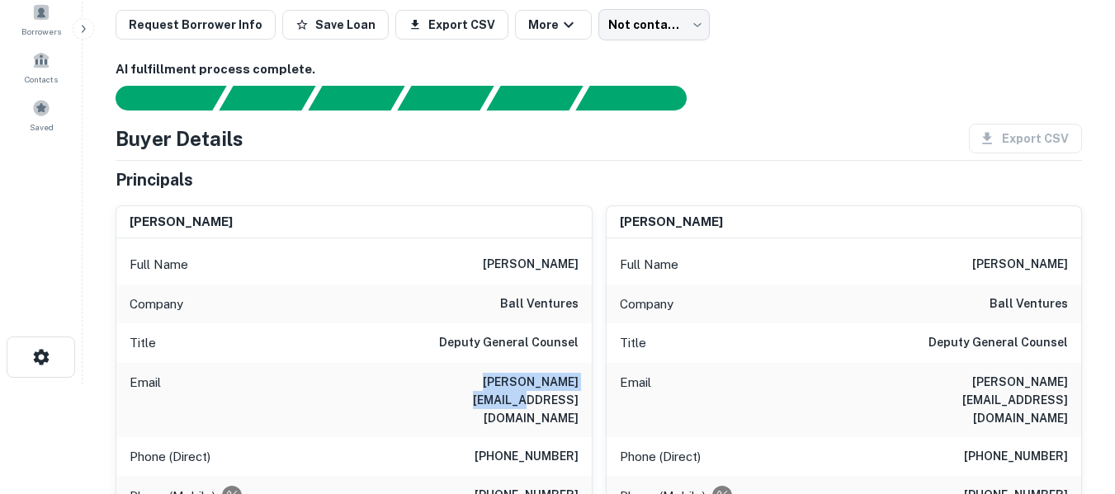
drag, startPoint x: 451, startPoint y: 380, endPoint x: 574, endPoint y: 385, distance: 122.2
click at [578, 385] on div "Email kari@ballventures.com" at bounding box center [353, 400] width 475 height 74
copy h6 "kari@ballventures.com"
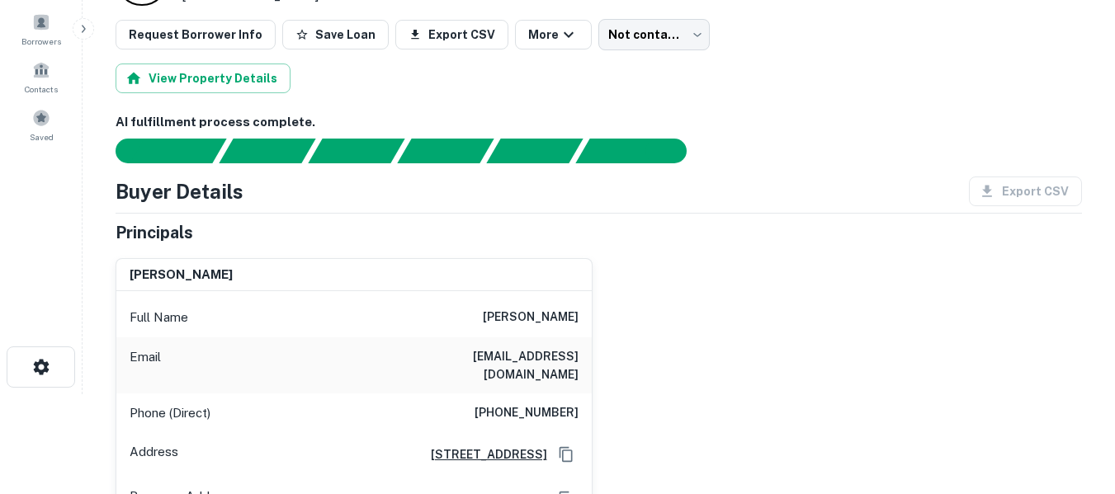
scroll to position [110, 0]
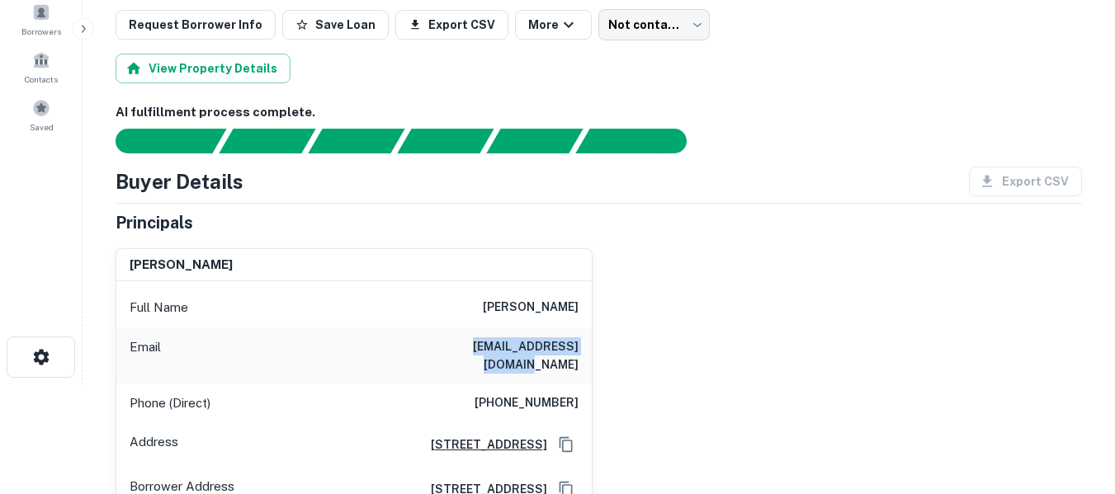
drag, startPoint x: 438, startPoint y: 345, endPoint x: 578, endPoint y: 352, distance: 139.7
click at [578, 352] on div "Email [EMAIL_ADDRESS][DOMAIN_NAME]" at bounding box center [353, 356] width 475 height 56
copy h6 "[EMAIL_ADDRESS][DOMAIN_NAME]"
drag, startPoint x: 1009, startPoint y: 153, endPoint x: 1142, endPoint y: 236, distance: 156.8
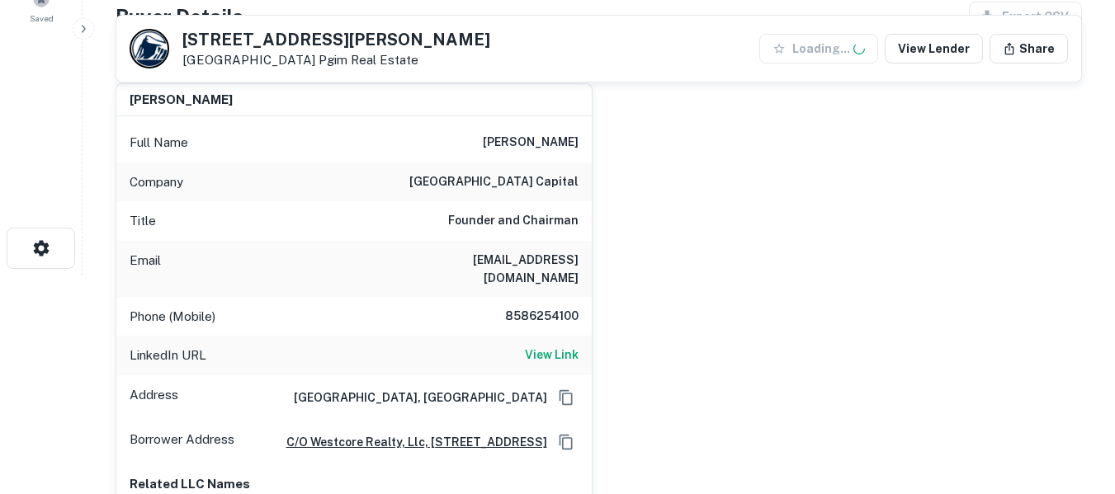
scroll to position [220, 0]
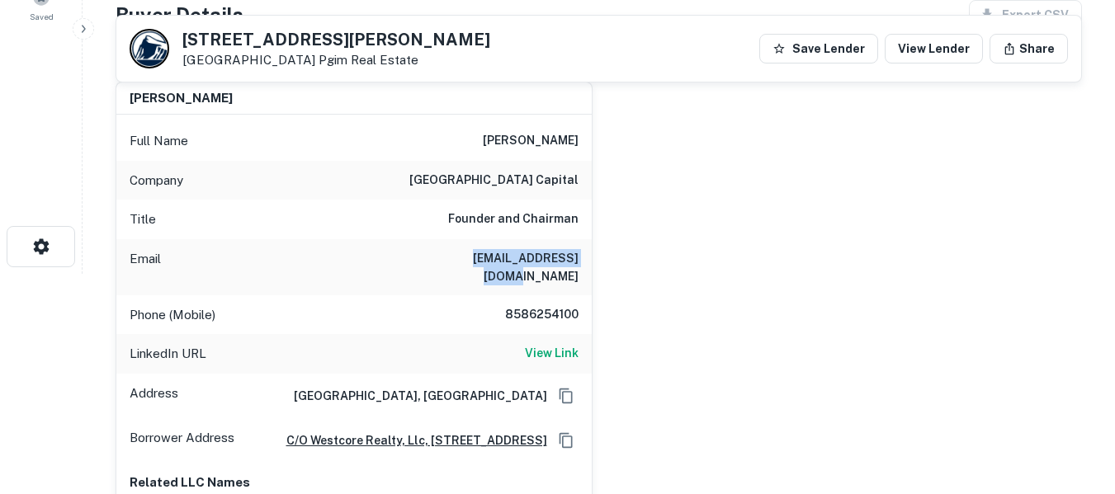
drag, startPoint x: 452, startPoint y: 260, endPoint x: 584, endPoint y: 265, distance: 132.1
click at [584, 265] on div "Email [EMAIL_ADDRESS][DOMAIN_NAME]" at bounding box center [353, 267] width 475 height 56
copy h6 "mbrutten@westcore.eu"
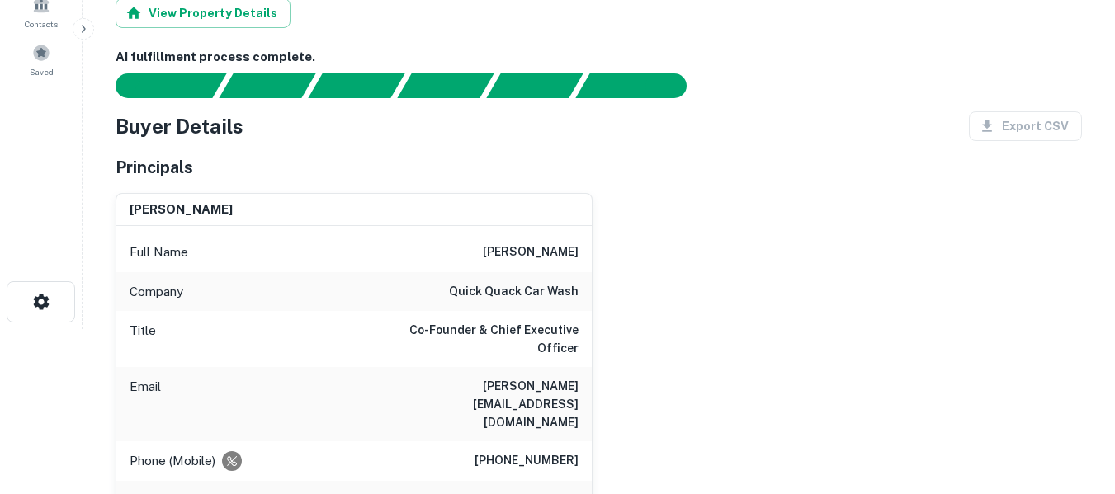
scroll to position [138, 0]
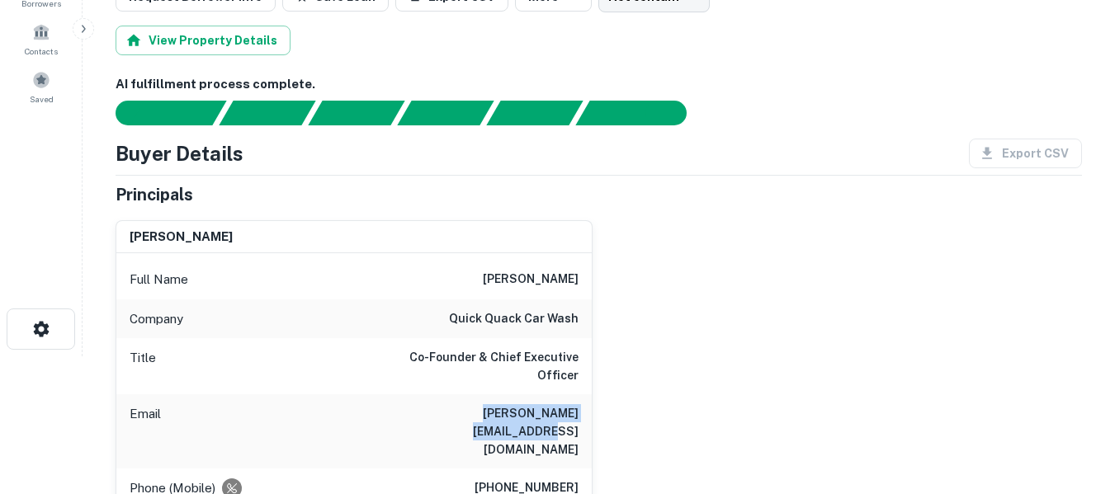
drag, startPoint x: 435, startPoint y: 411, endPoint x: 580, endPoint y: 430, distance: 146.5
click at [580, 430] on div "Email [PERSON_NAME][EMAIL_ADDRESS][DOMAIN_NAME]" at bounding box center [353, 431] width 475 height 74
copy h6 "[PERSON_NAME][EMAIL_ADDRESS][DOMAIN_NAME]"
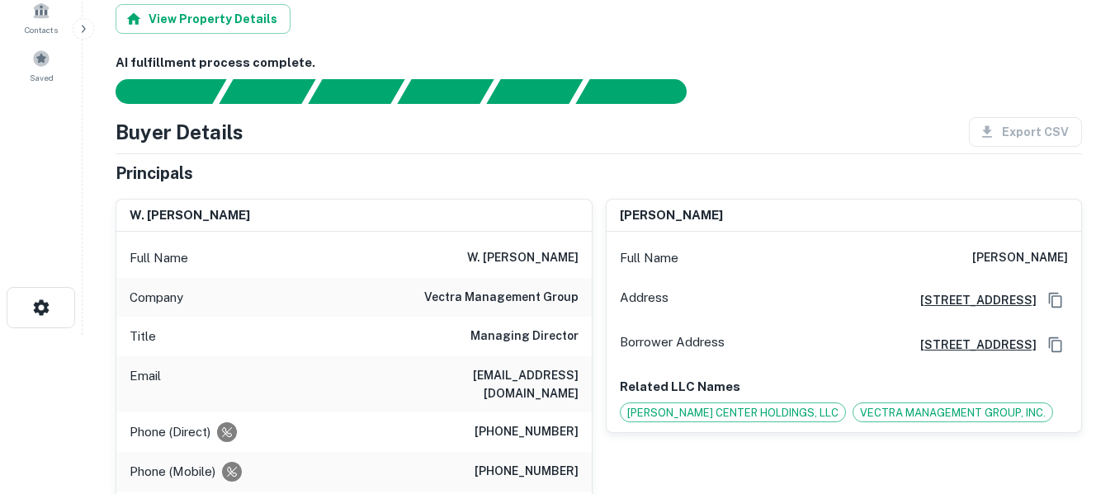
scroll to position [192, 0]
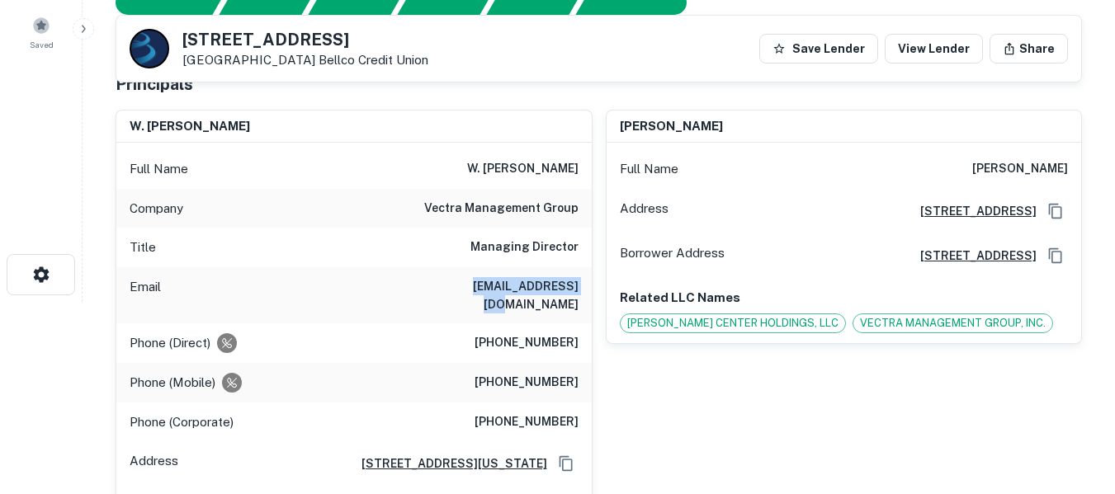
drag, startPoint x: 468, startPoint y: 284, endPoint x: 575, endPoint y: 288, distance: 107.4
click at [575, 288] on h6 "wjtozer@vectra.com" at bounding box center [479, 295] width 198 height 36
copy h6 "wjtozer@vectra.com"
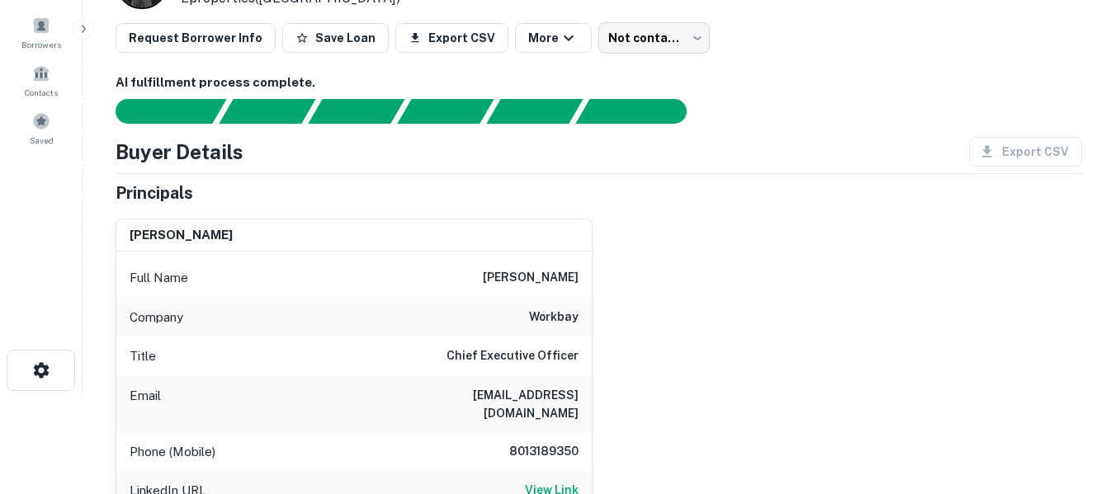
scroll to position [110, 0]
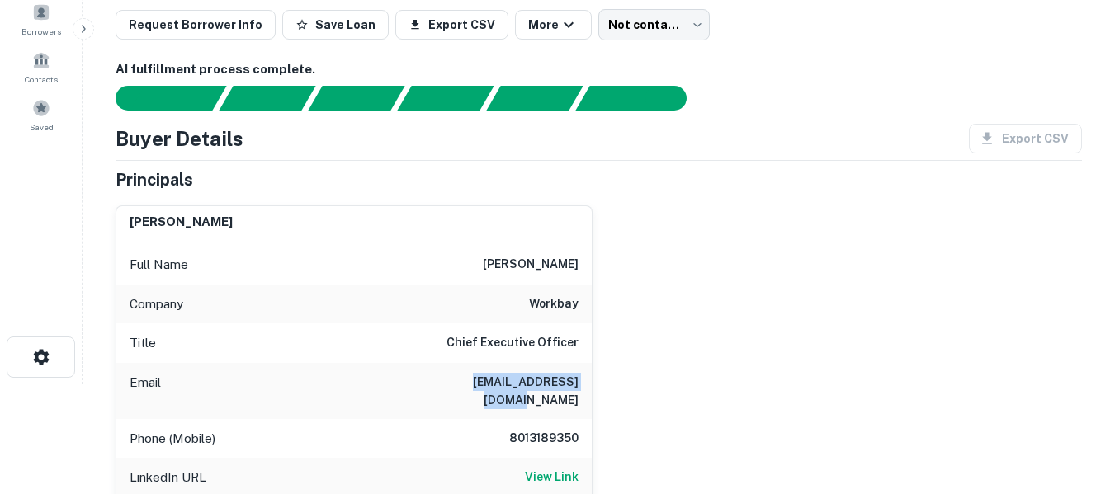
drag, startPoint x: 441, startPoint y: 385, endPoint x: 577, endPoint y: 389, distance: 136.2
click at [577, 389] on h6 "steveguymon@gmail.com" at bounding box center [479, 391] width 198 height 36
copy h6 "steveguymon@gmail.com"
